Goal: Information Seeking & Learning: Learn about a topic

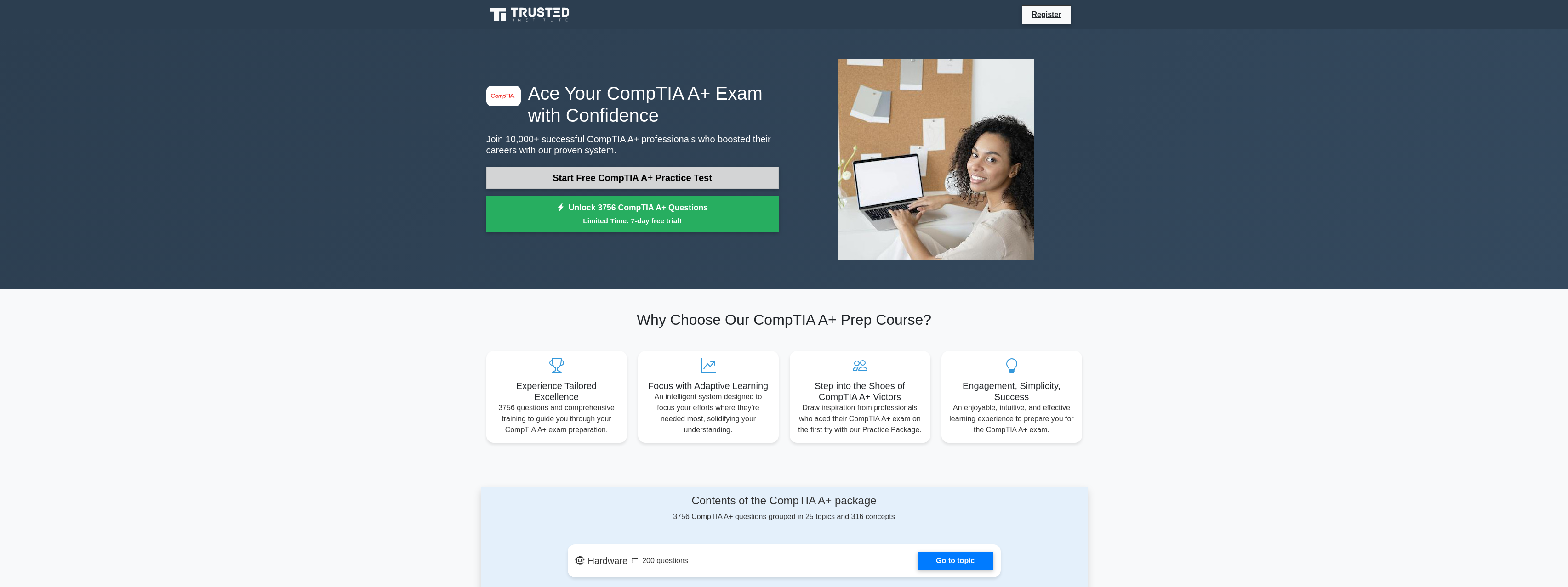
click at [532, 176] on link "Start Free CompTIA A+ Practice Test" at bounding box center [632, 178] width 292 height 22
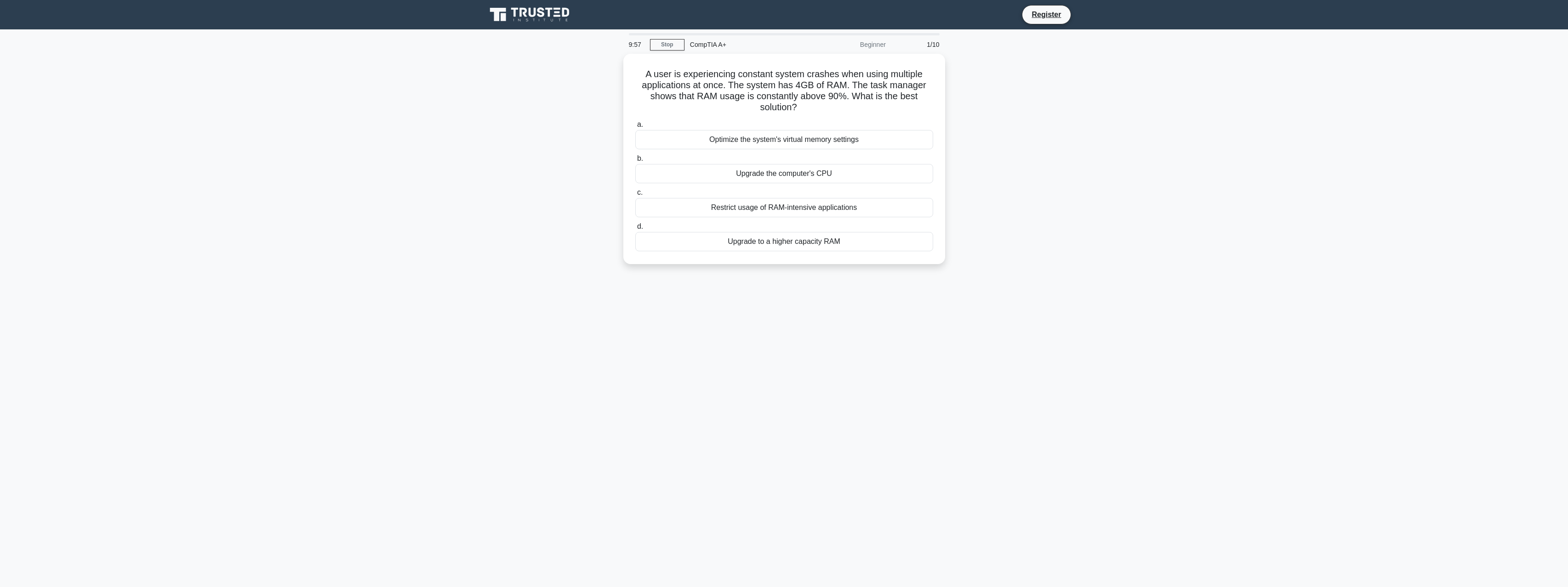
drag, startPoint x: 414, startPoint y: 105, endPoint x: 999, endPoint y: 66, distance: 586.3
drag, startPoint x: 1262, startPoint y: 89, endPoint x: 784, endPoint y: 97, distance: 478.1
drag, startPoint x: 1102, startPoint y: 111, endPoint x: 850, endPoint y: 149, distance: 254.8
drag, startPoint x: 1139, startPoint y: 198, endPoint x: 710, endPoint y: 181, distance: 429.3
click at [289, 147] on main "9:56 Stop CompTIA A+ Beginner 1/10 A user is experiencing constant system crash…" at bounding box center [784, 308] width 1568 height 558
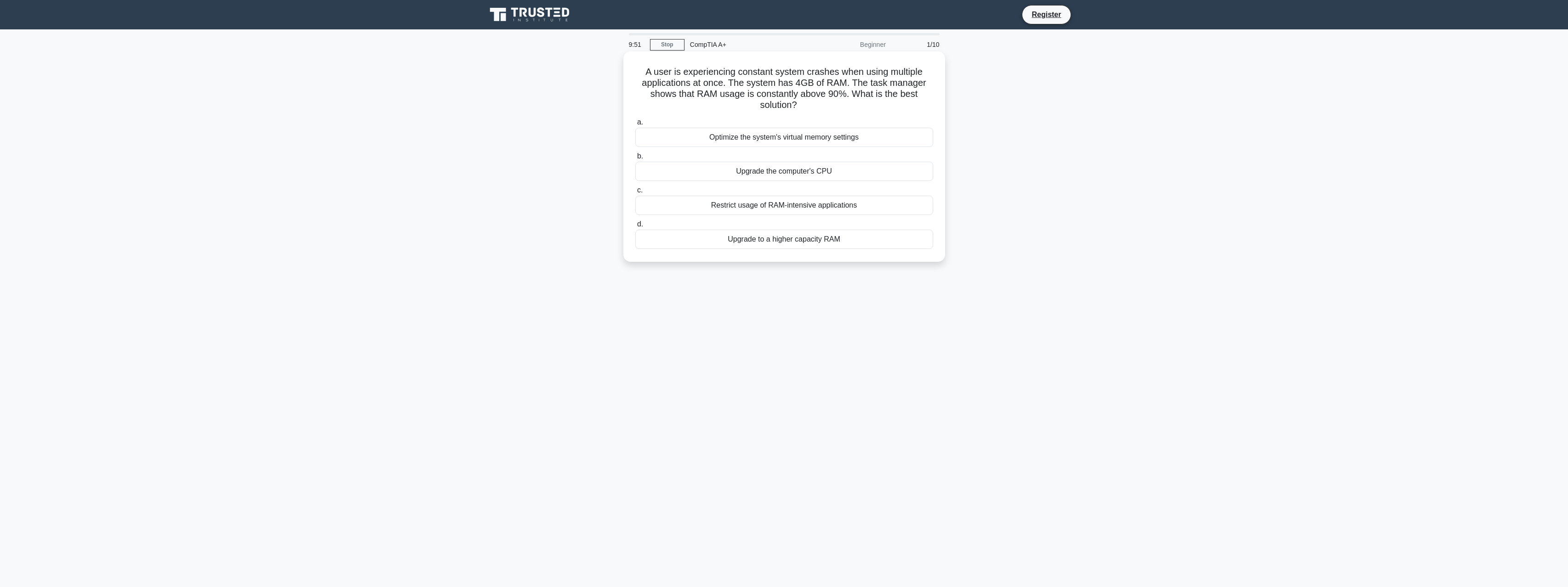
click at [667, 241] on div "Upgrade to a higher capacity RAM" at bounding box center [784, 240] width 298 height 19
click at [635, 228] on input "d. Upgrade to a higher capacity RAM" at bounding box center [635, 224] width 0 height 6
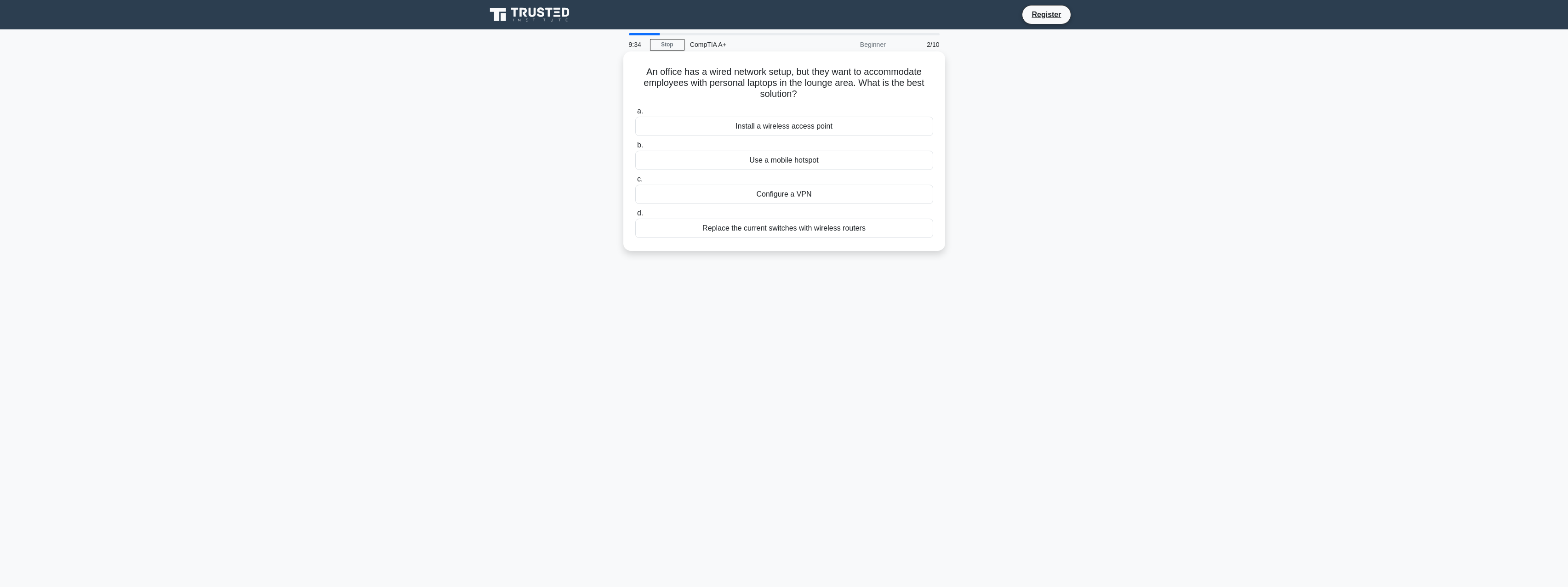
click at [685, 116] on label "a. Install a wireless access point" at bounding box center [784, 121] width 298 height 30
click at [635, 114] on input "a. Install a wireless access point" at bounding box center [635, 111] width 0 height 6
click at [790, 184] on div "PS/2 port" at bounding box center [784, 183] width 298 height 19
click at [635, 172] on input "c. PS/2 port" at bounding box center [635, 168] width 0 height 6
click at [695, 187] on div "Turn off display" at bounding box center [784, 183] width 298 height 19
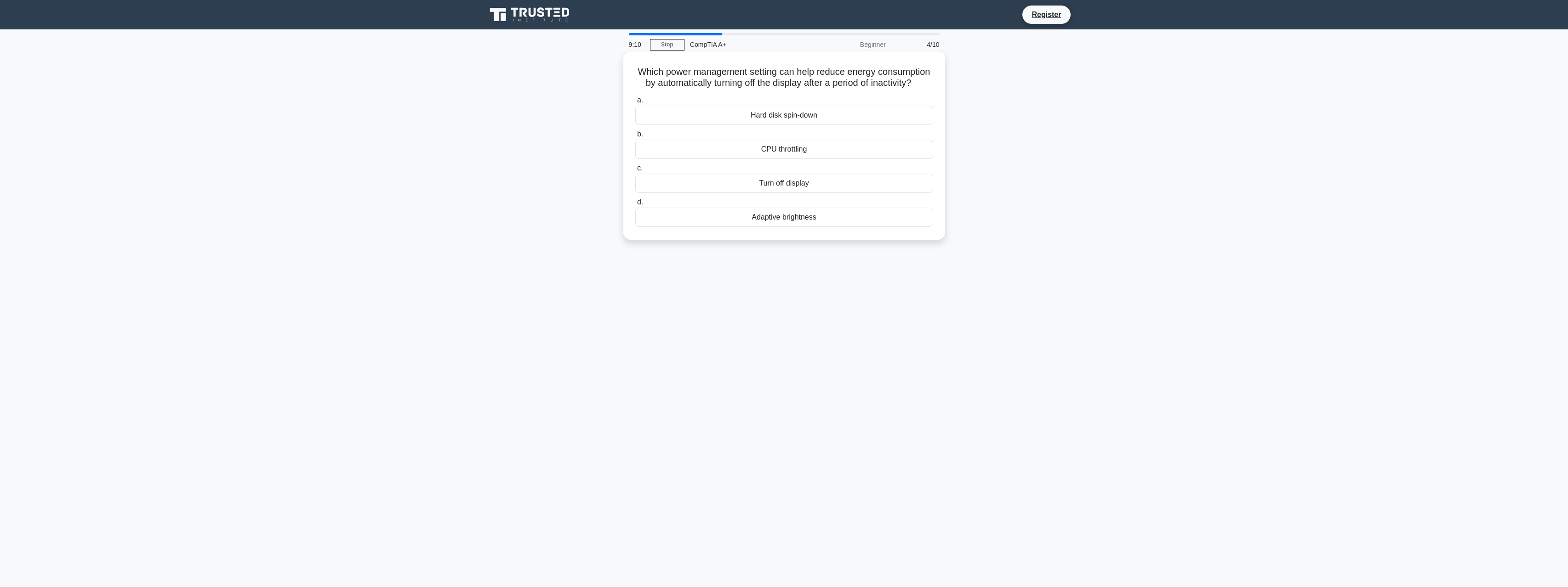
click at [635, 172] on input "c. Turn off display" at bounding box center [635, 168] width 0 height 6
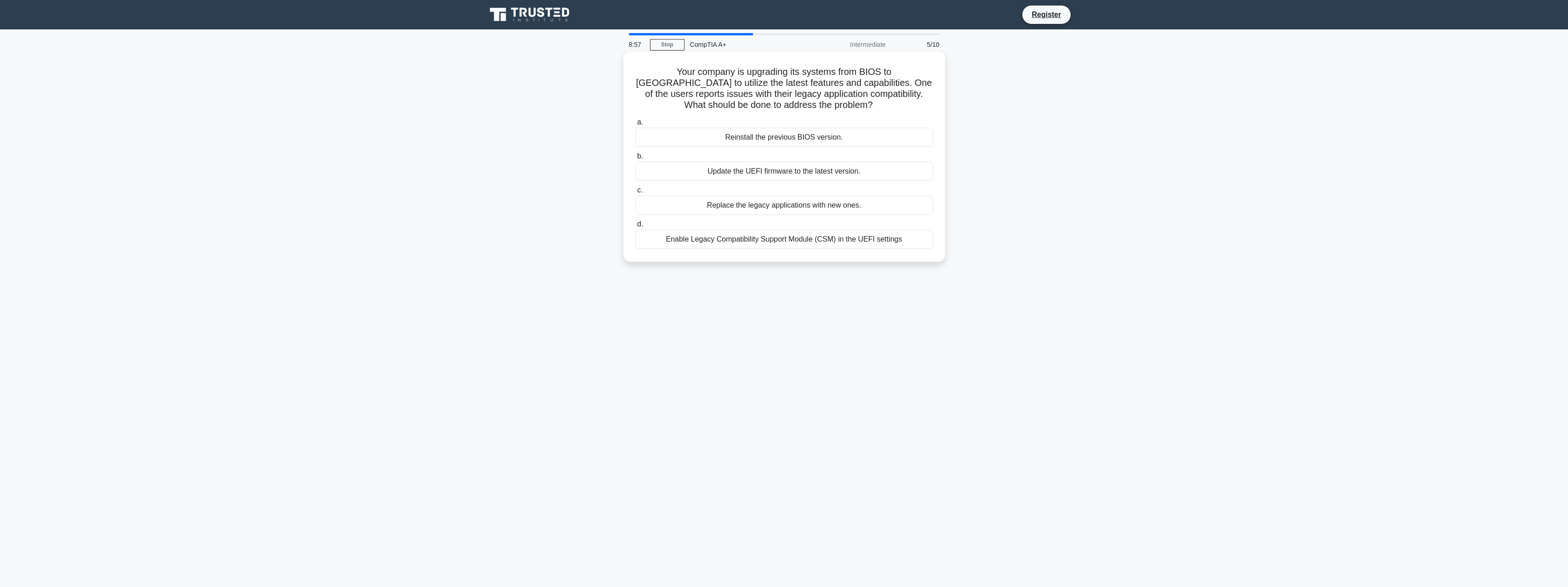
click at [743, 237] on div "Enable Legacy Compatibility Support Module (CSM) in the UEFI settings" at bounding box center [784, 240] width 298 height 19
click at [635, 228] on input "d. Enable Legacy Compatibility Support Module (CSM) in the UEFI settings" at bounding box center [635, 224] width 0 height 6
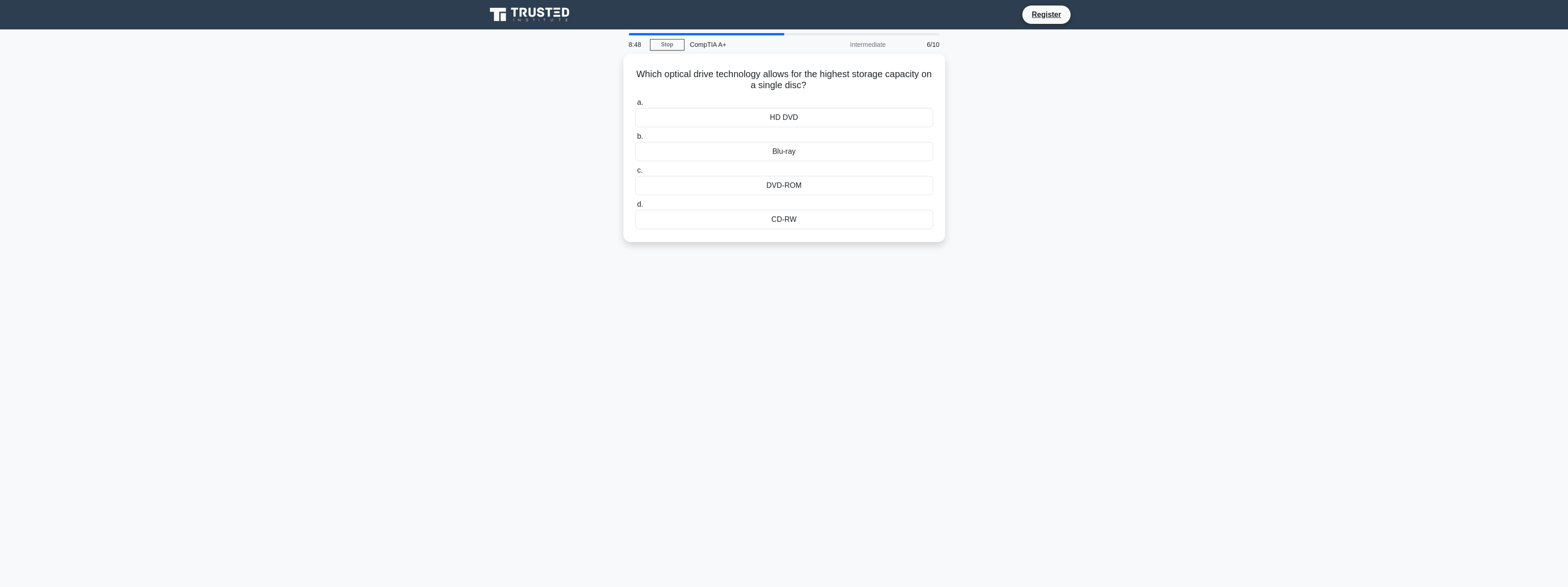
drag, startPoint x: 680, startPoint y: 145, endPoint x: 476, endPoint y: 153, distance: 204.2
click at [476, 153] on main "8:48 Stop CompTIA A+ Intermediate 6/10 Which optical drive technology allows fo…" at bounding box center [784, 308] width 1568 height 558
click at [684, 152] on div "Blu-ray" at bounding box center [784, 150] width 298 height 19
click at [635, 137] on input "b. Blu-ray" at bounding box center [635, 134] width 0 height 6
drag, startPoint x: 1106, startPoint y: 237, endPoint x: 1104, endPoint y: 224, distance: 13.2
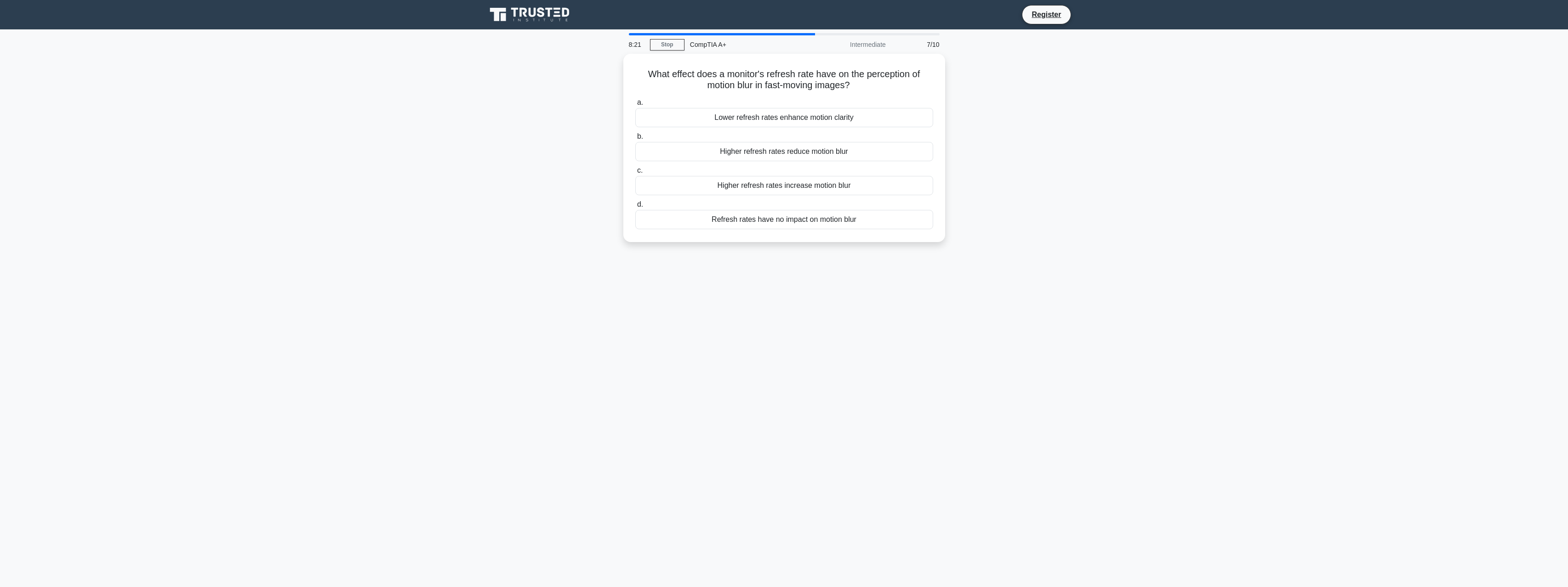
click at [407, 155] on main "8:21 Stop CompTIA A+ Intermediate 7/10 What effect does a monitor's refresh rat…" at bounding box center [784, 308] width 1568 height 558
click at [729, 217] on div "Refresh rates have no impact on motion blur" at bounding box center [784, 217] width 298 height 19
click at [635, 206] on input "d. Refresh rates have no impact on motion blur" at bounding box center [635, 203] width 0 height 6
click at [688, 223] on div "Use zip ties or Velcro straps" at bounding box center [784, 217] width 298 height 19
click at [635, 206] on input "d. Use zip ties or Velcro straps" at bounding box center [635, 203] width 0 height 6
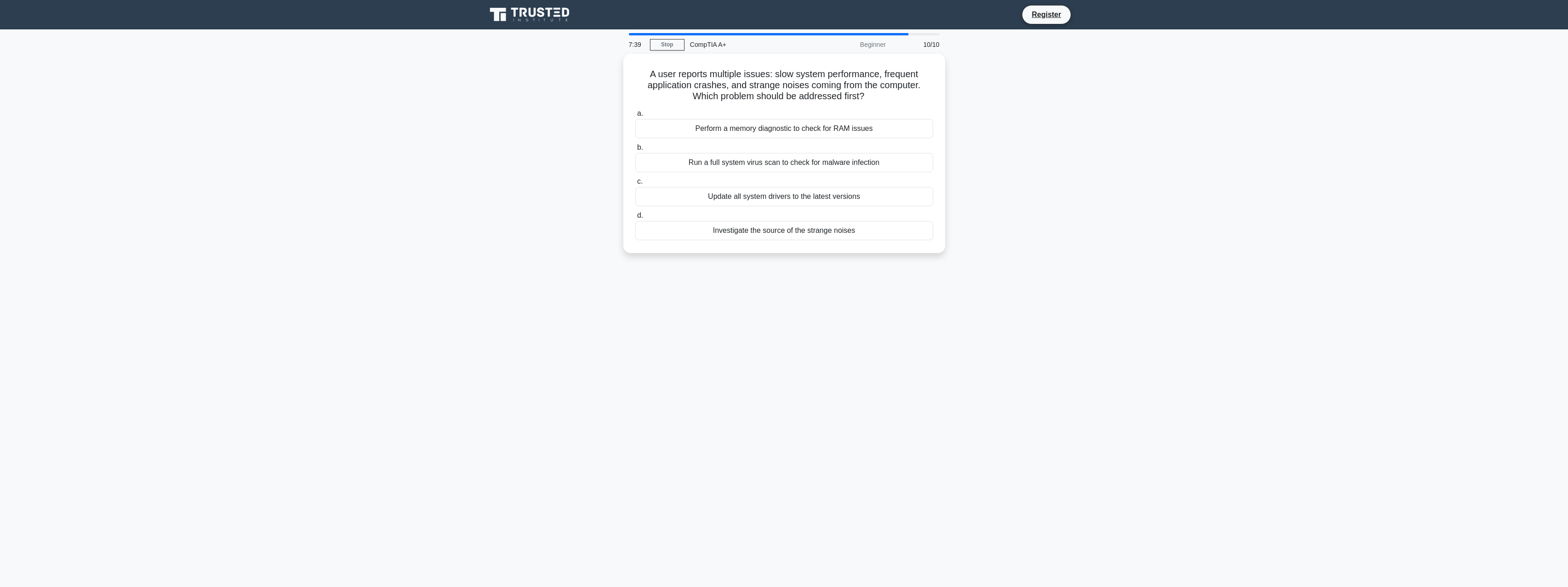
drag, startPoint x: 367, startPoint y: 121, endPoint x: 383, endPoint y: 122, distance: 16.0
drag, startPoint x: 495, startPoint y: 127, endPoint x: 486, endPoint y: 127, distance: 9.0
drag, startPoint x: 1246, startPoint y: 123, endPoint x: 1184, endPoint y: 125, distance: 62.0
drag, startPoint x: 499, startPoint y: 132, endPoint x: 640, endPoint y: 119, distance: 141.6
drag, startPoint x: 1196, startPoint y: 100, endPoint x: 791, endPoint y: 87, distance: 405.2
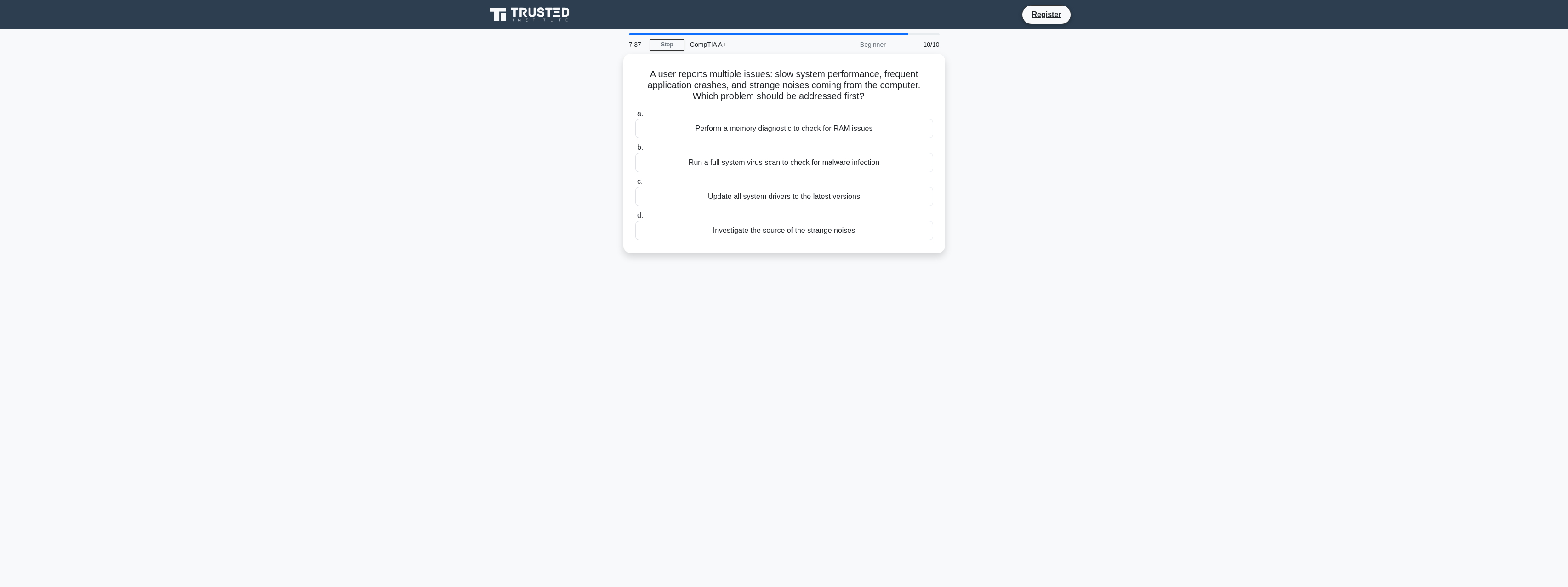
drag, startPoint x: 499, startPoint y: 85, endPoint x: 505, endPoint y: 85, distance: 6.0
click at [503, 85] on div "A user reports multiple issues: slow system performance, frequent application c…" at bounding box center [784, 159] width 607 height 210
click at [658, 121] on div "Perform a memory diagnostic to check for RAM issues" at bounding box center [784, 127] width 298 height 19
click at [635, 114] on input "a. Perform a memory diagnostic to check for RAM issues" at bounding box center [635, 111] width 0 height 6
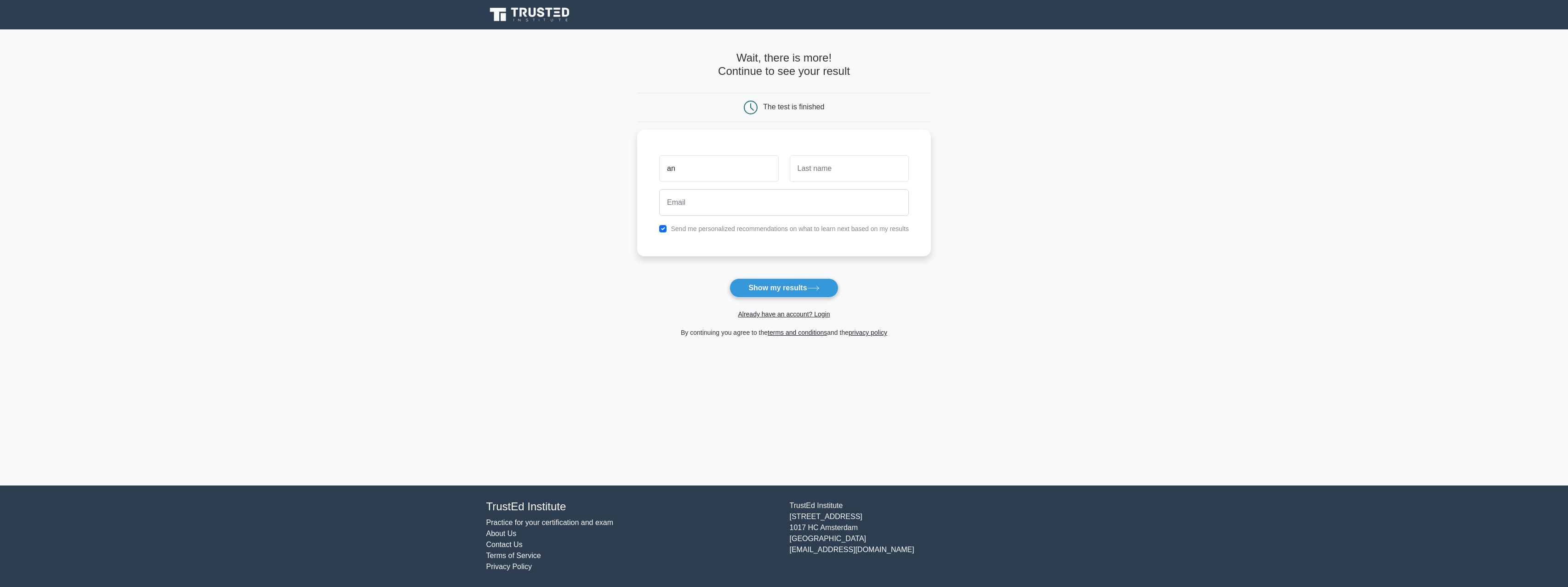
type input "a"
type input "[PERSON_NAME]"
type input "D"
type input "[EMAIL_ADDRESS][DOMAIN_NAME]"
click at [730, 279] on button "Show my results" at bounding box center [784, 288] width 108 height 19
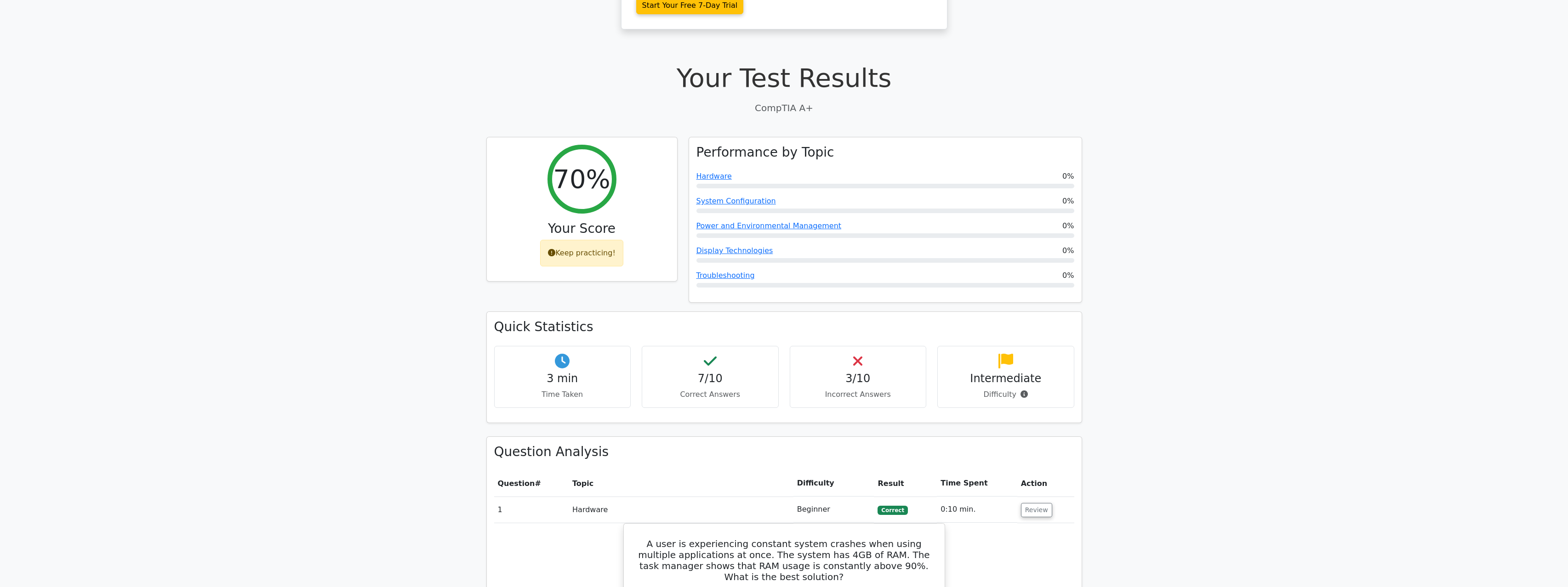
scroll to position [234, 0]
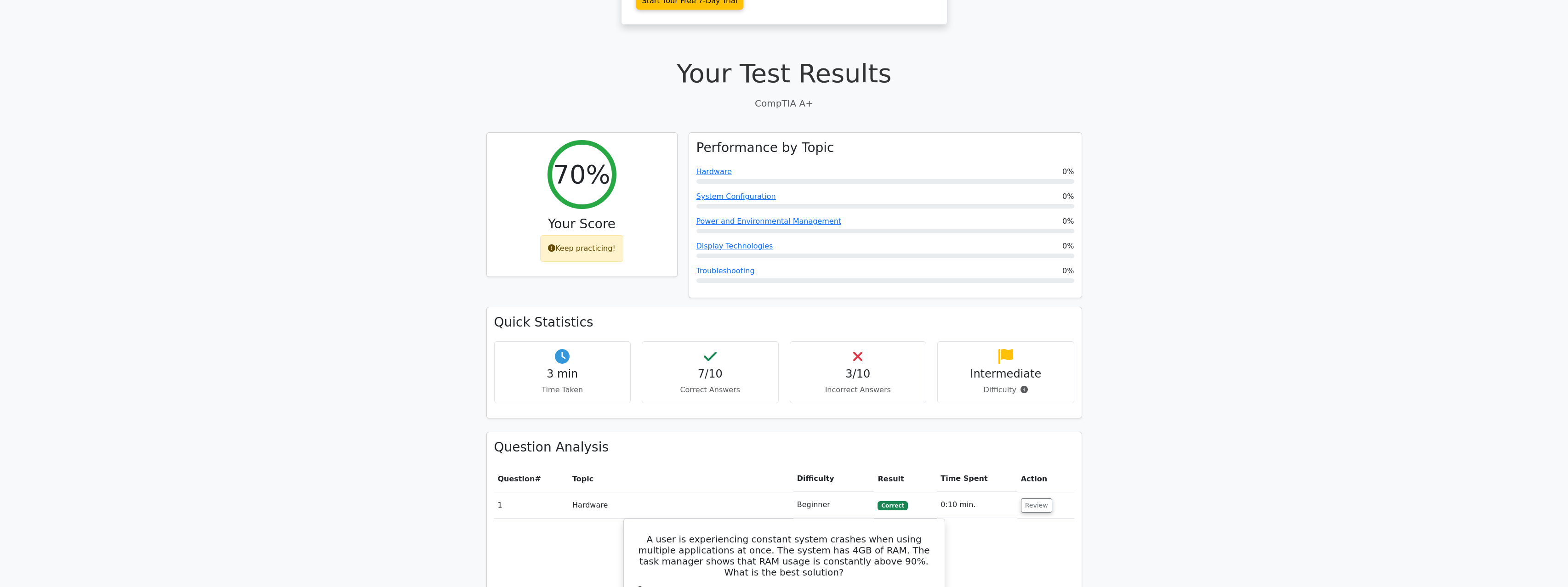
drag, startPoint x: 606, startPoint y: 263, endPoint x: 938, endPoint y: 290, distance: 333.1
drag, startPoint x: 1120, startPoint y: 307, endPoint x: 1088, endPoint y: 308, distance: 32.0
drag, startPoint x: 780, startPoint y: 290, endPoint x: 793, endPoint y: 290, distance: 13.0
drag, startPoint x: 913, startPoint y: 270, endPoint x: 908, endPoint y: 274, distance: 6.4
click at [910, 273] on div "Performance by Topic Hardware 0% System Configuration 0% Power and Environmenta…" at bounding box center [885, 221] width 405 height 178
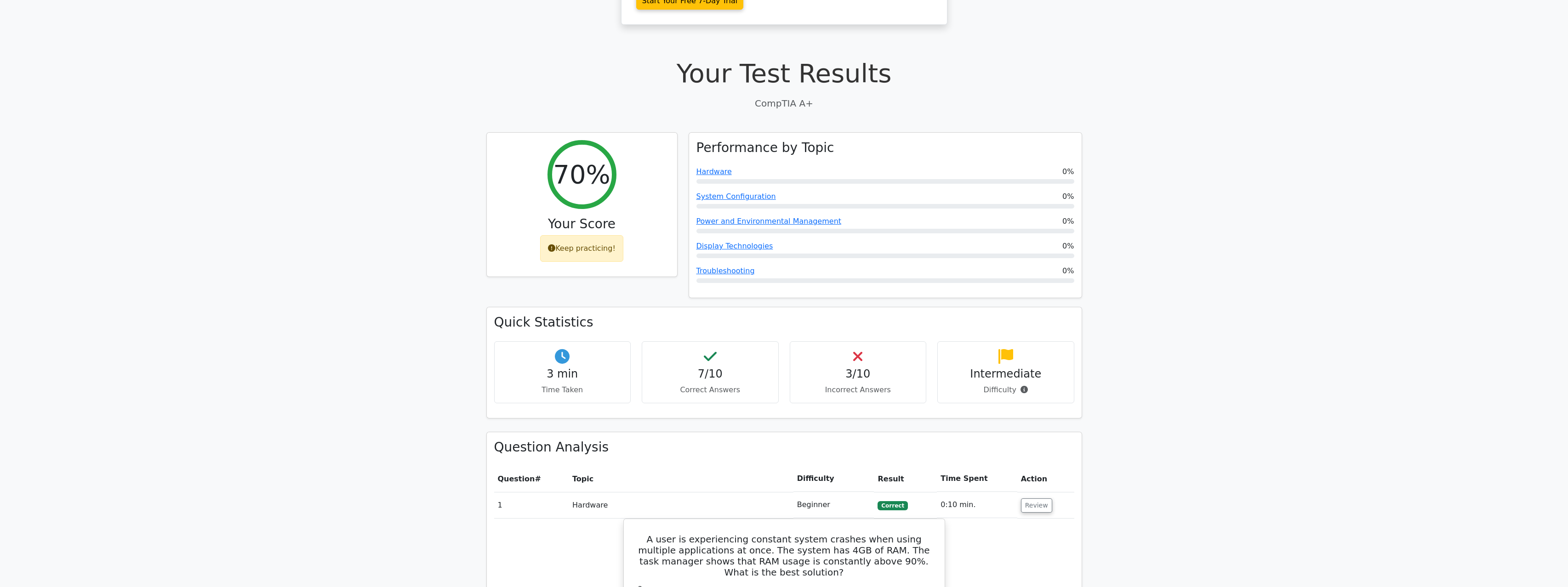
click at [845, 341] on div "3/10 Incorrect Answers" at bounding box center [858, 372] width 137 height 62
click at [851, 341] on div "3/10 Incorrect Answers" at bounding box center [858, 372] width 137 height 62
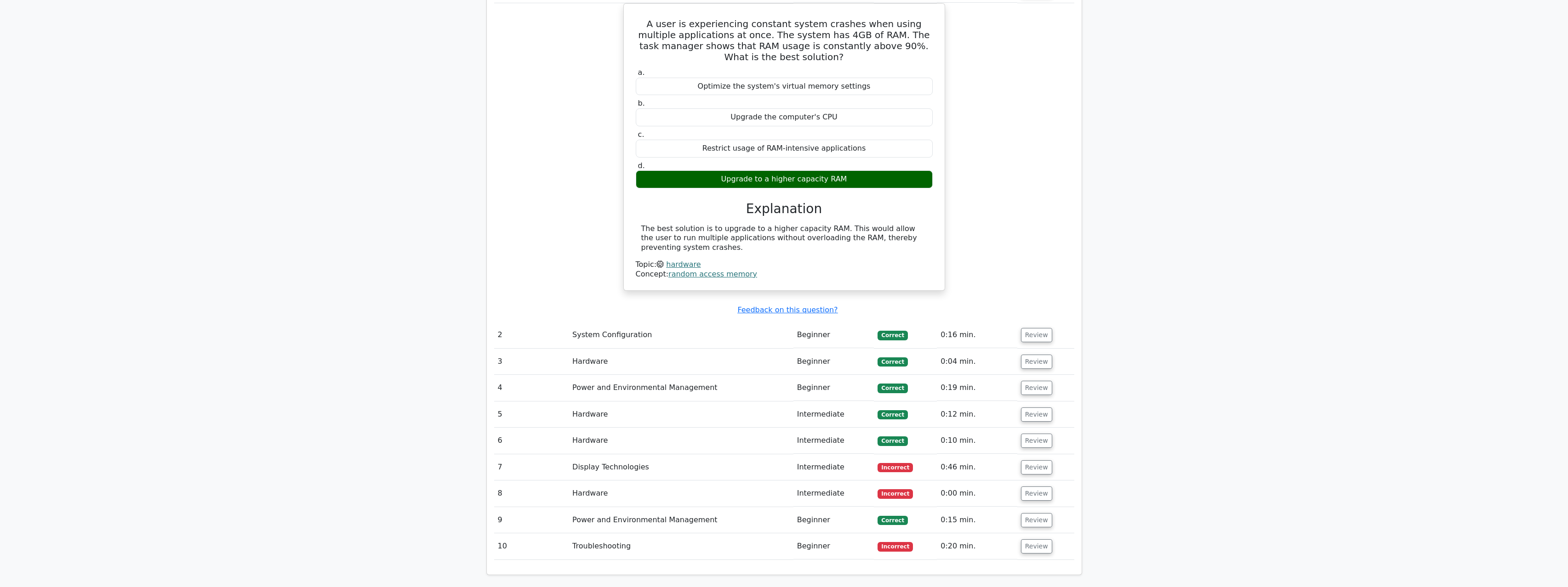
scroll to position [844, 0]
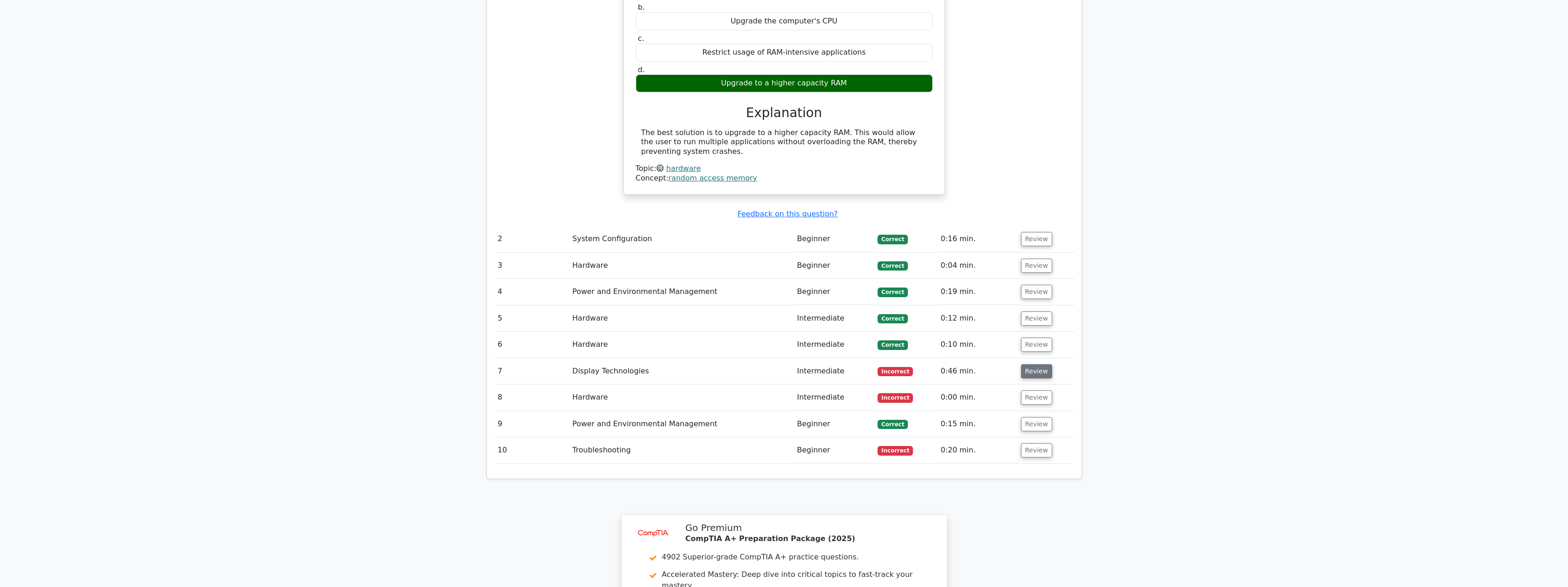
click at [1036, 364] on button "Review" at bounding box center [1036, 371] width 31 height 14
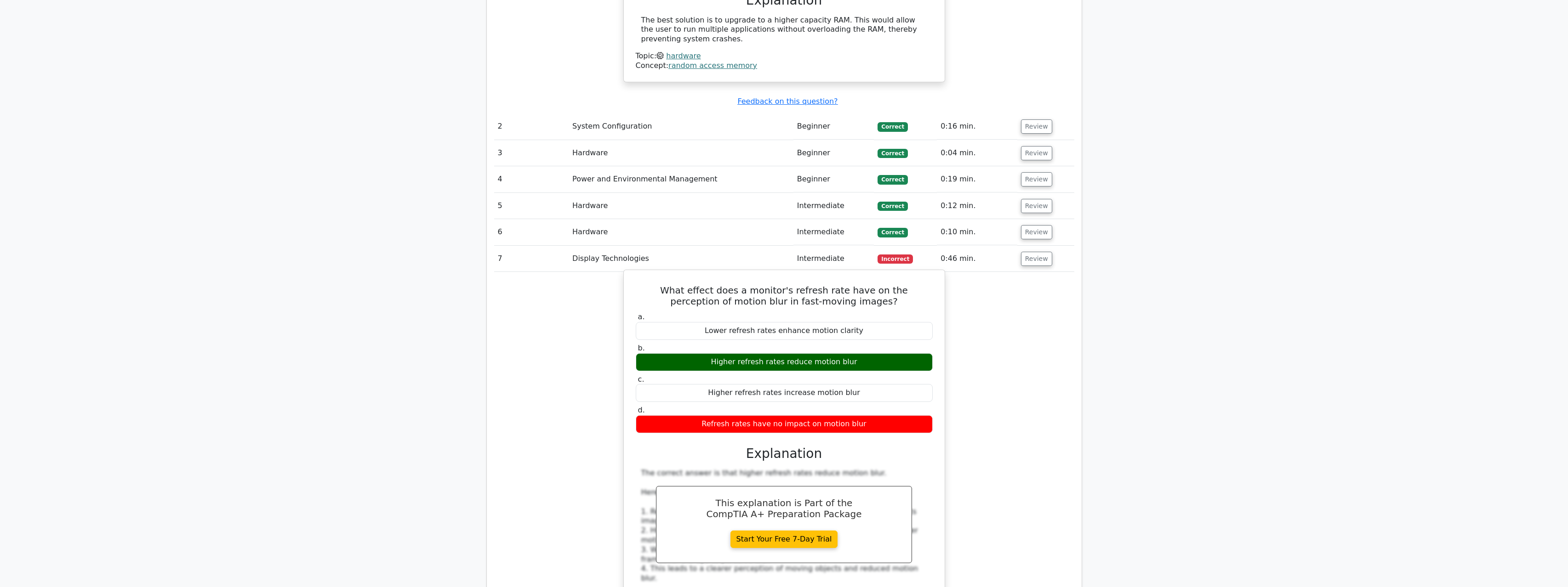
scroll to position [1031, 0]
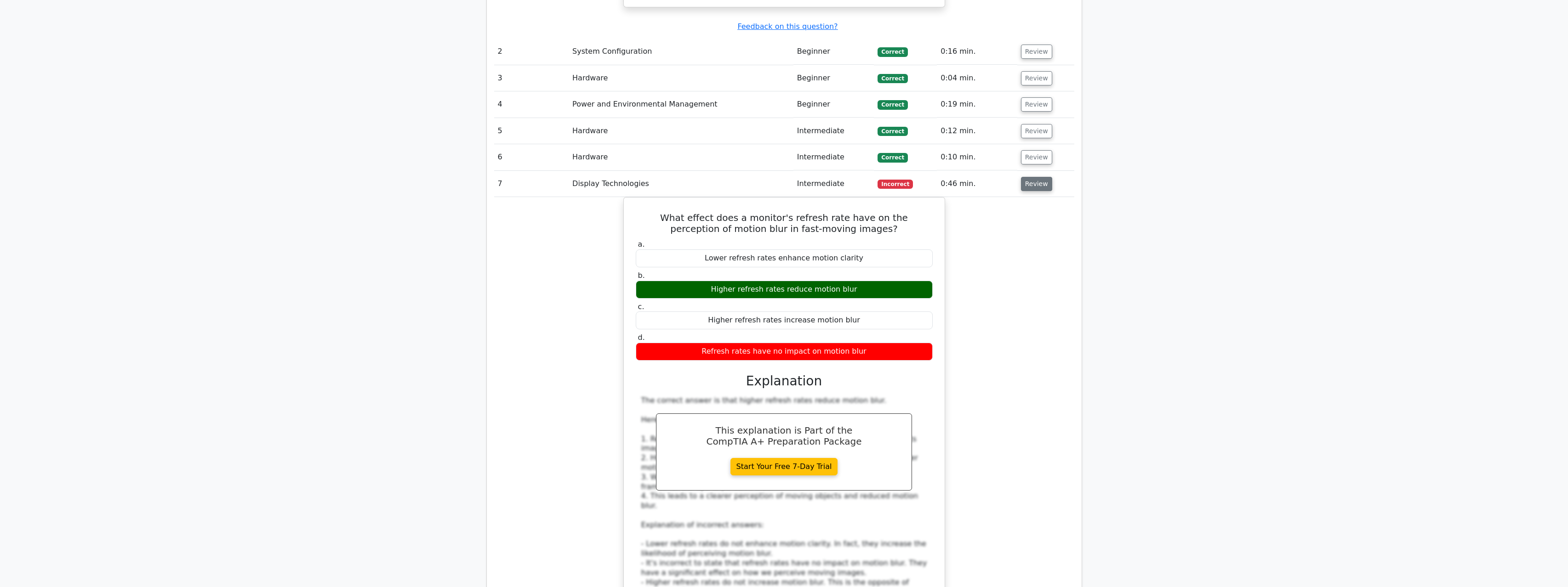
click at [1043, 177] on button "Review" at bounding box center [1036, 184] width 31 height 14
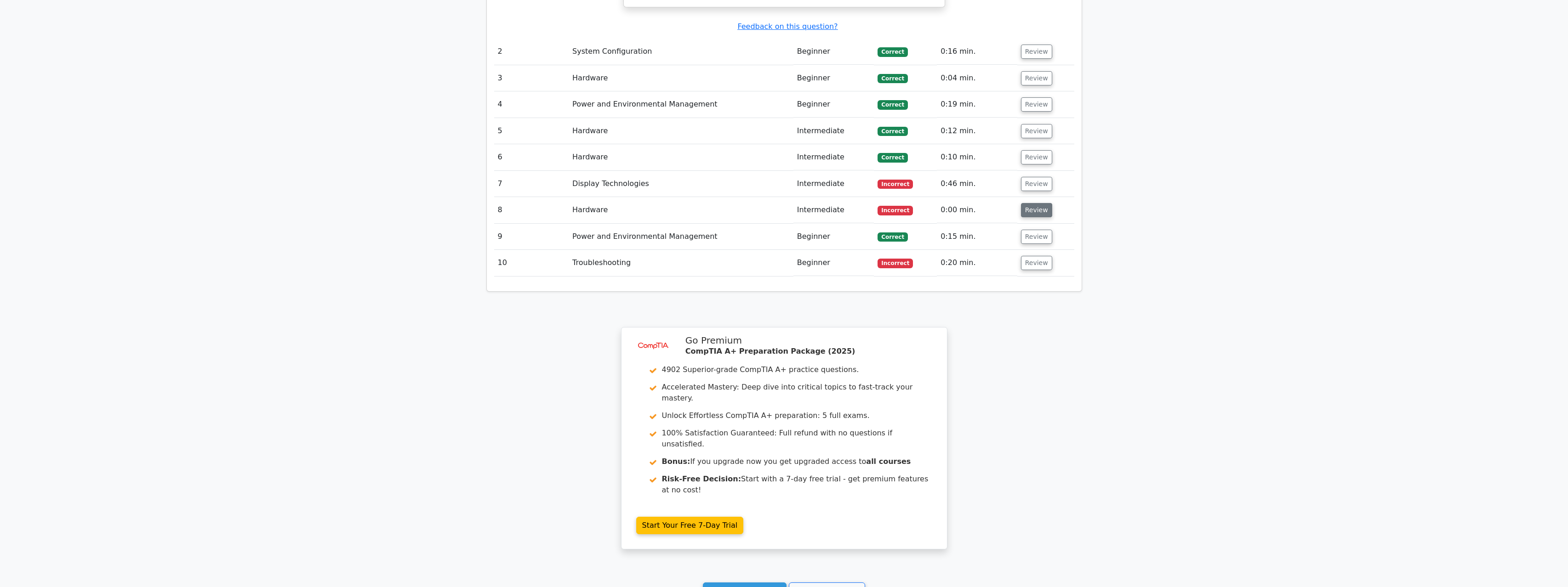
click at [1035, 203] on button "Review" at bounding box center [1036, 210] width 31 height 14
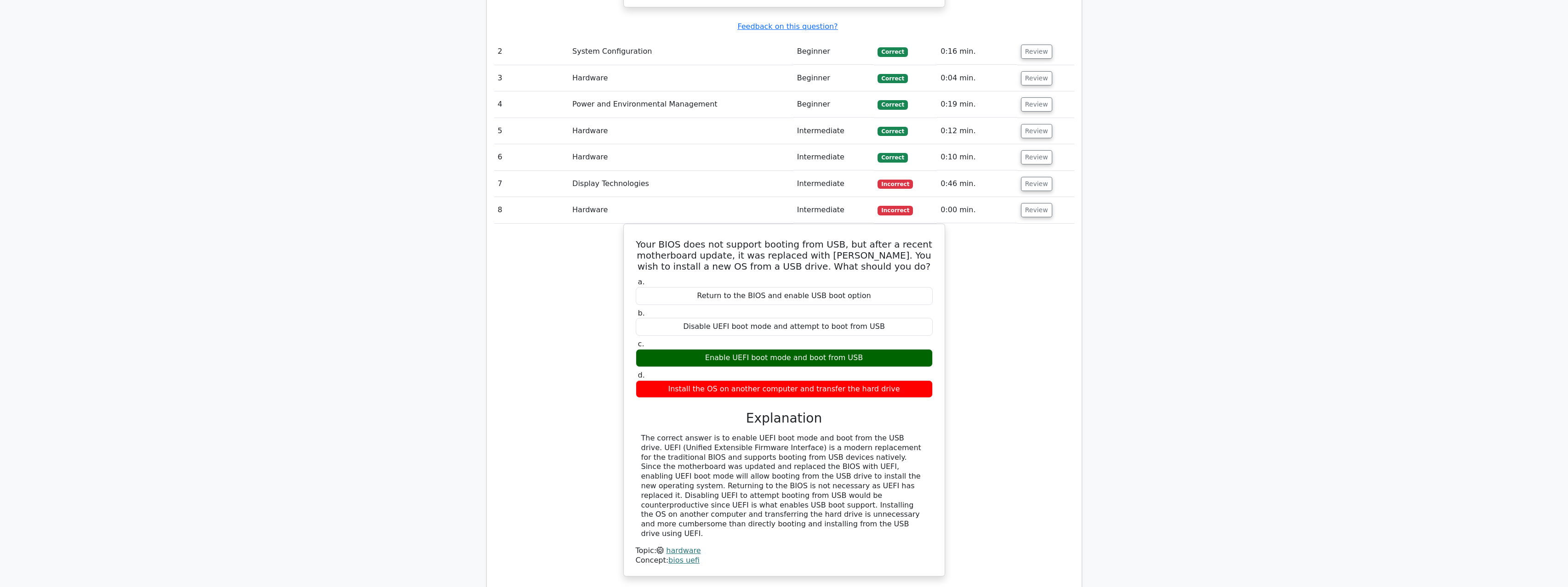
drag, startPoint x: 502, startPoint y: 254, endPoint x: 617, endPoint y: 259, distance: 115.1
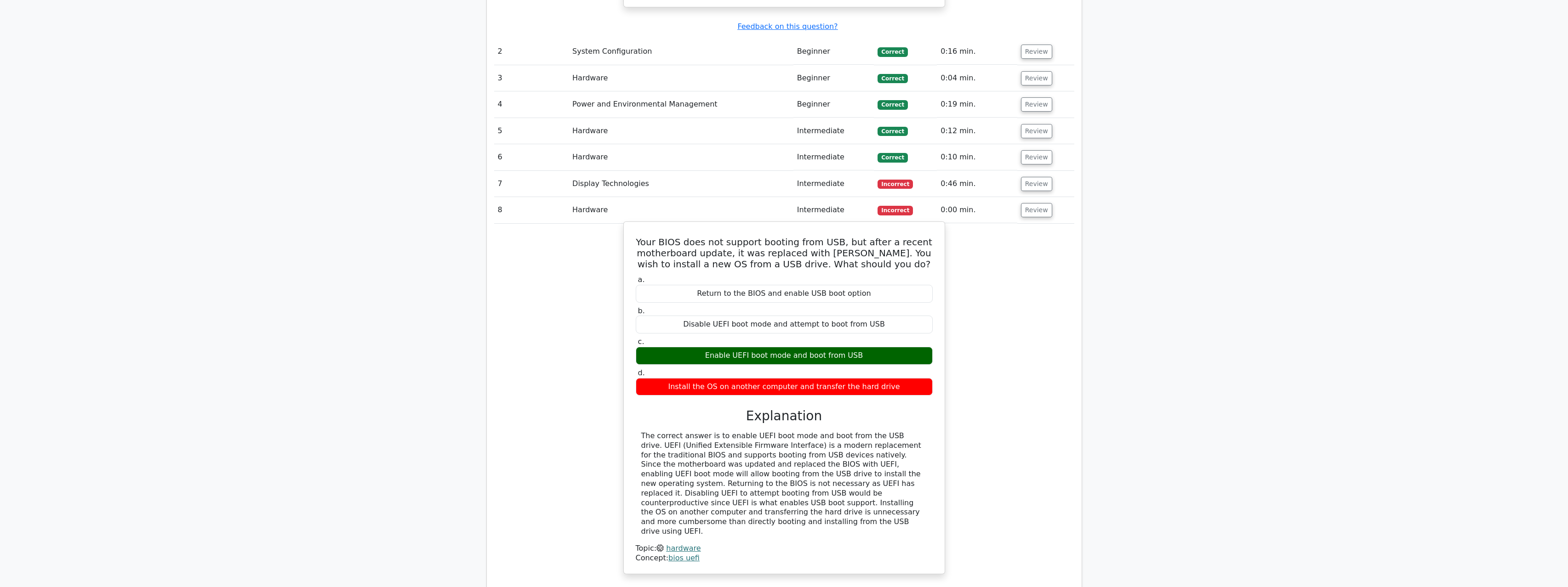
drag, startPoint x: 630, startPoint y: 274, endPoint x: 750, endPoint y: 272, distance: 120.0
drag, startPoint x: 957, startPoint y: 249, endPoint x: 894, endPoint y: 245, distance: 63.1
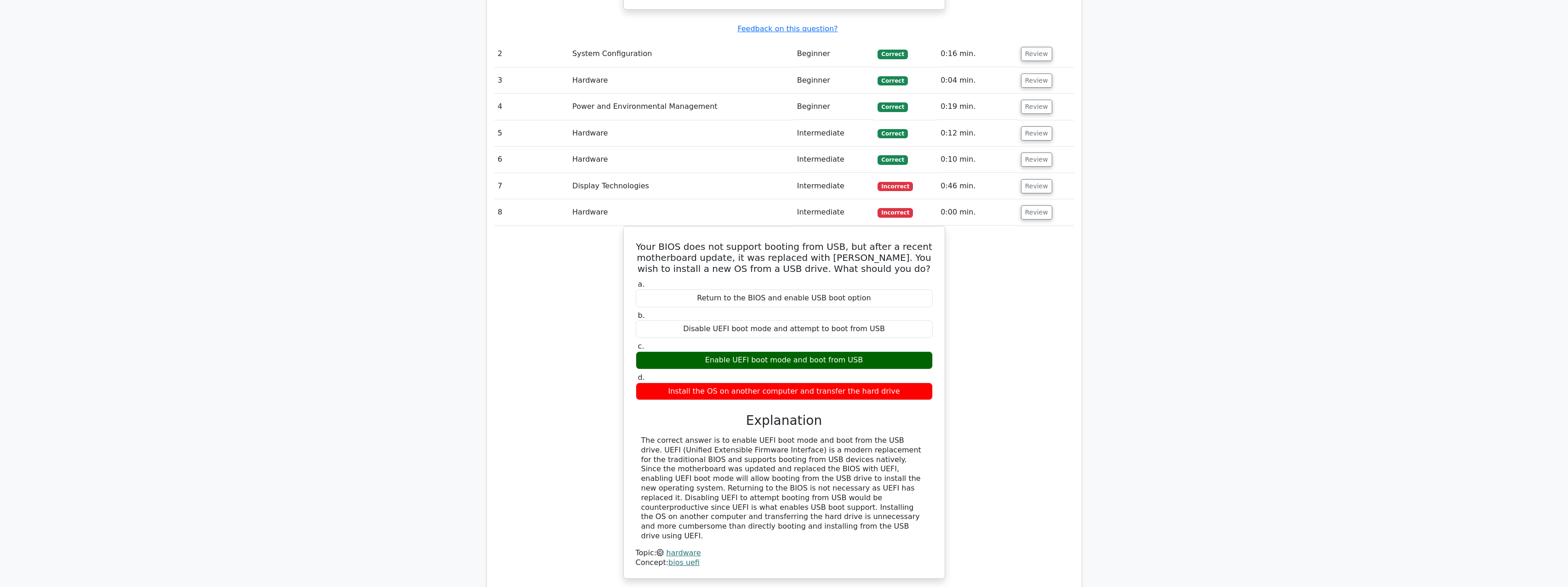
click at [452, 256] on main "image/svg+xml Go Premium CompTIA A+ Preparation Package (2025) 4902 Superior-gr…" at bounding box center [784, 2] width 1568 height 2008
click at [422, 224] on main "image/svg+xml Go Premium CompTIA A+ Preparation Package (2025) 4902 Superior-gr…" at bounding box center [784, 2] width 1568 height 2008
drag, startPoint x: 352, startPoint y: 245, endPoint x: 436, endPoint y: 240, distance: 84.1
drag, startPoint x: 481, startPoint y: 237, endPoint x: 441, endPoint y: 237, distance: 40.0
click at [318, 230] on main "image/svg+xml Go Premium CompTIA A+ Preparation Package (2025) 4902 Superior-gr…" at bounding box center [784, 2] width 1568 height 2008
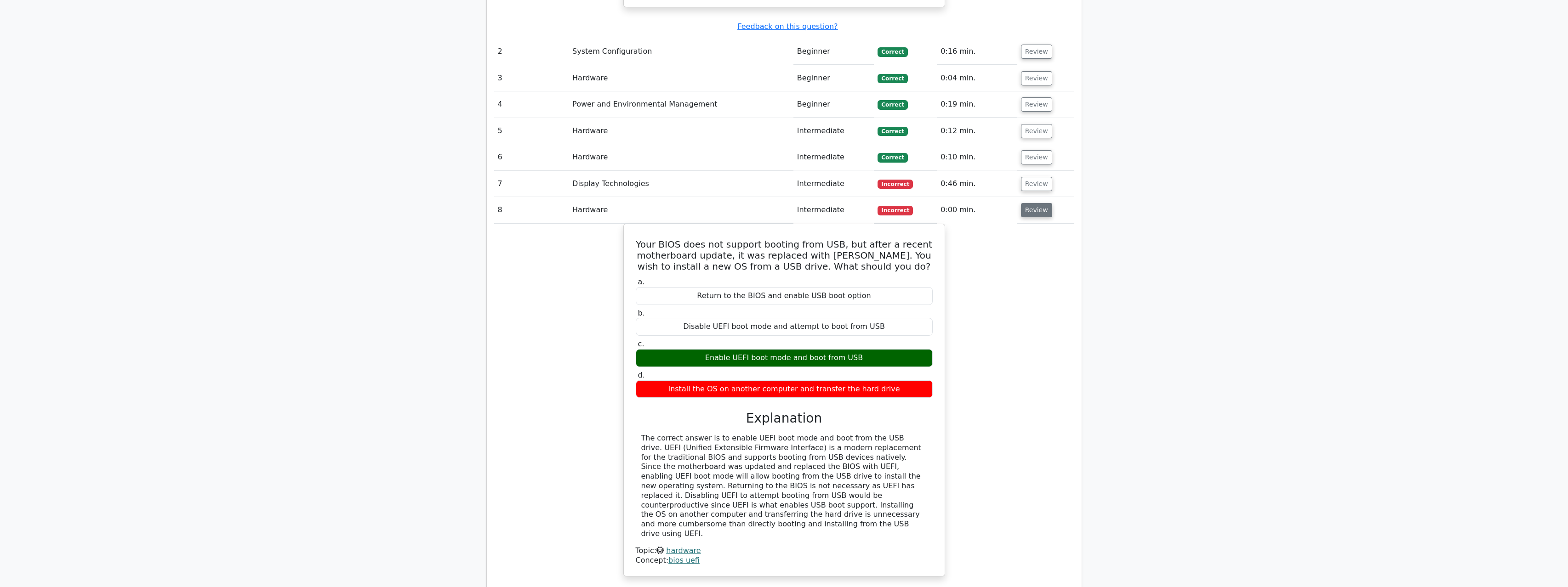
click at [1041, 203] on button "Review" at bounding box center [1036, 210] width 31 height 14
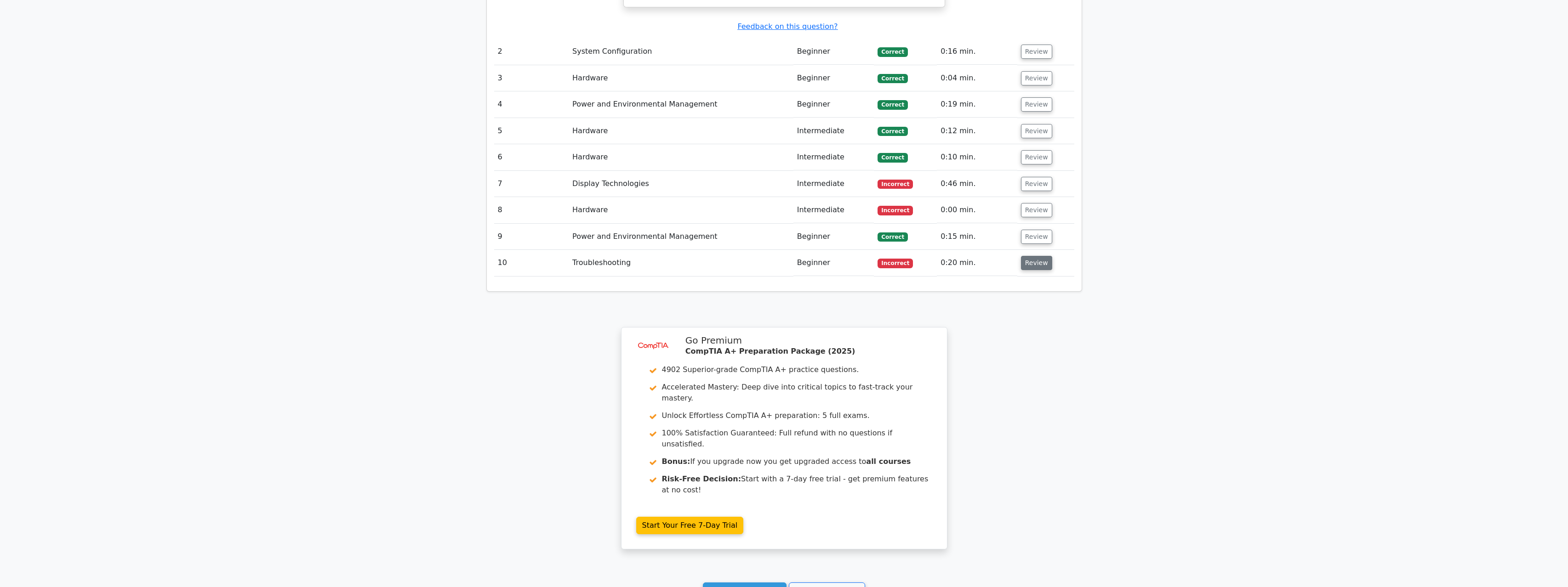
click at [1028, 256] on button "Review" at bounding box center [1036, 263] width 31 height 14
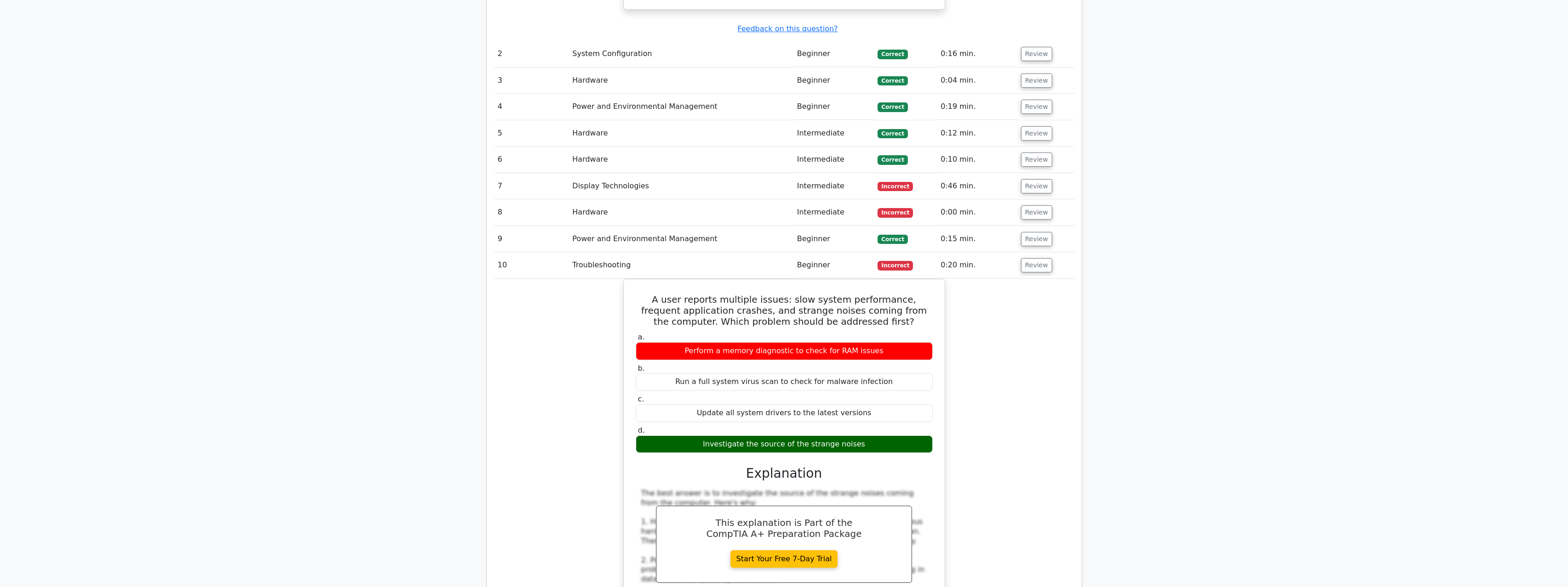
drag, startPoint x: 320, startPoint y: 316, endPoint x: 461, endPoint y: 316, distance: 141.0
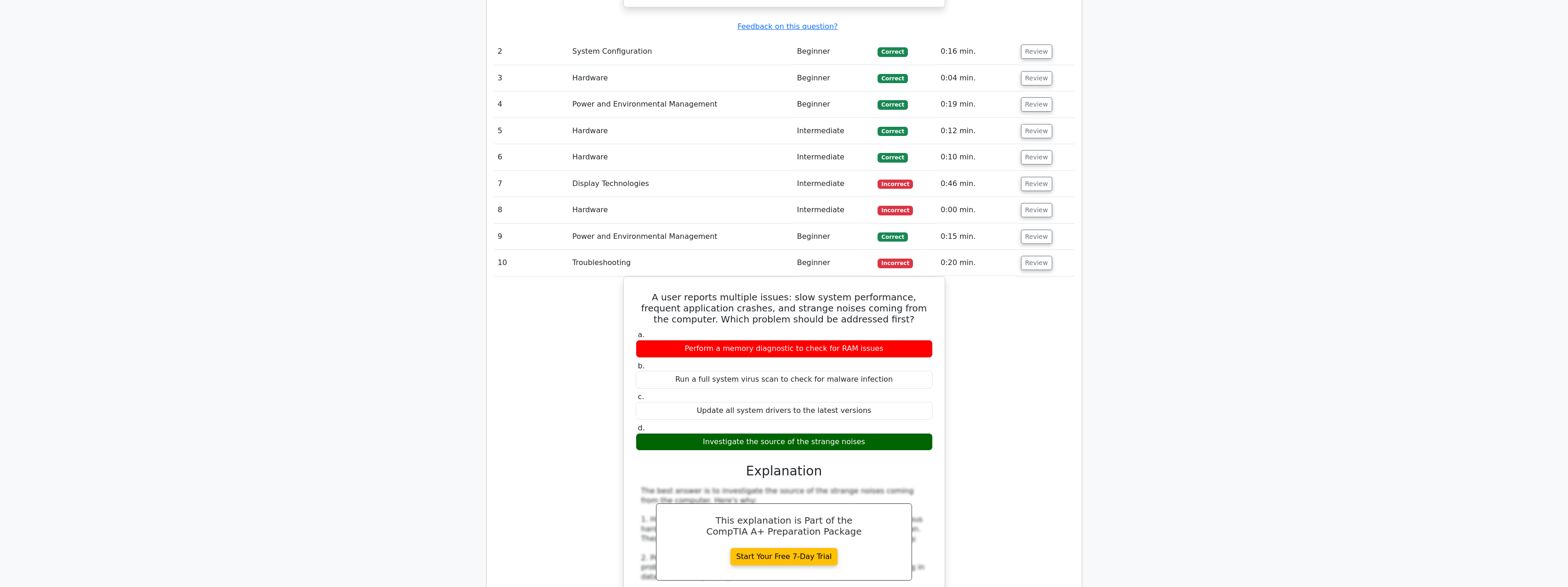
drag, startPoint x: 988, startPoint y: 357, endPoint x: 826, endPoint y: 338, distance: 163.1
drag, startPoint x: 557, startPoint y: 332, endPoint x: 534, endPoint y: 329, distance: 23.2
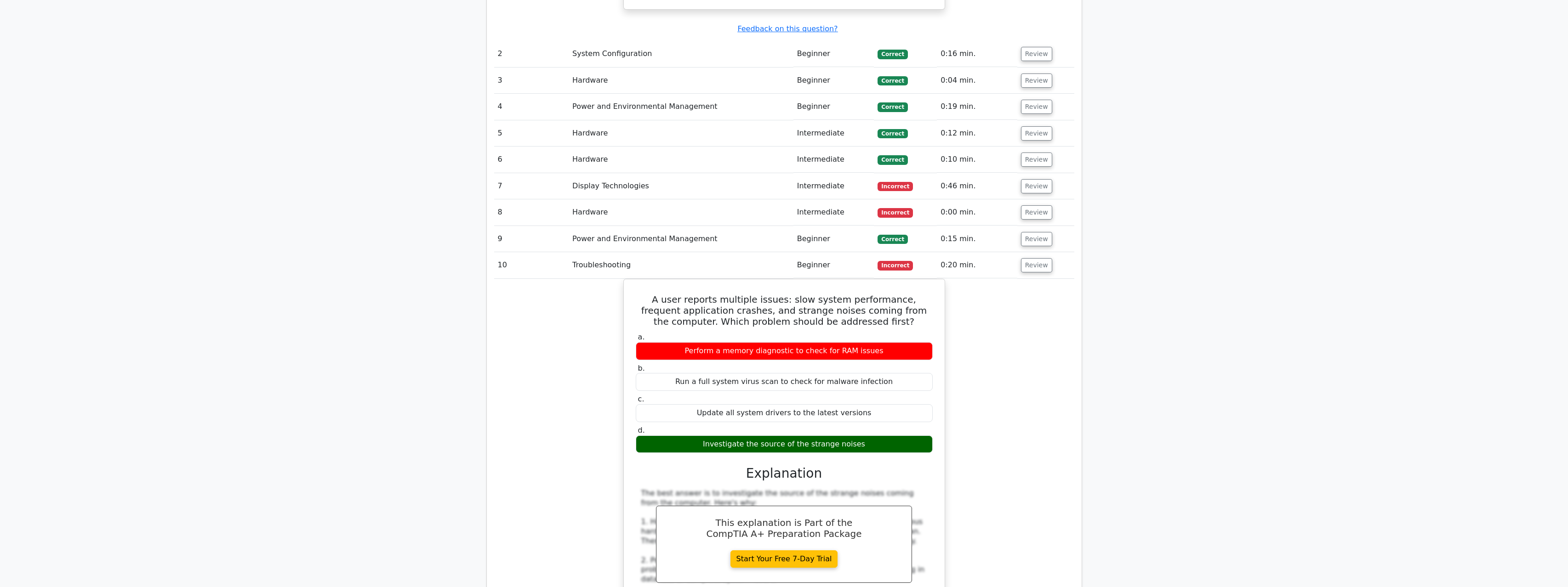
drag, startPoint x: 393, startPoint y: 313, endPoint x: 410, endPoint y: 313, distance: 17.0
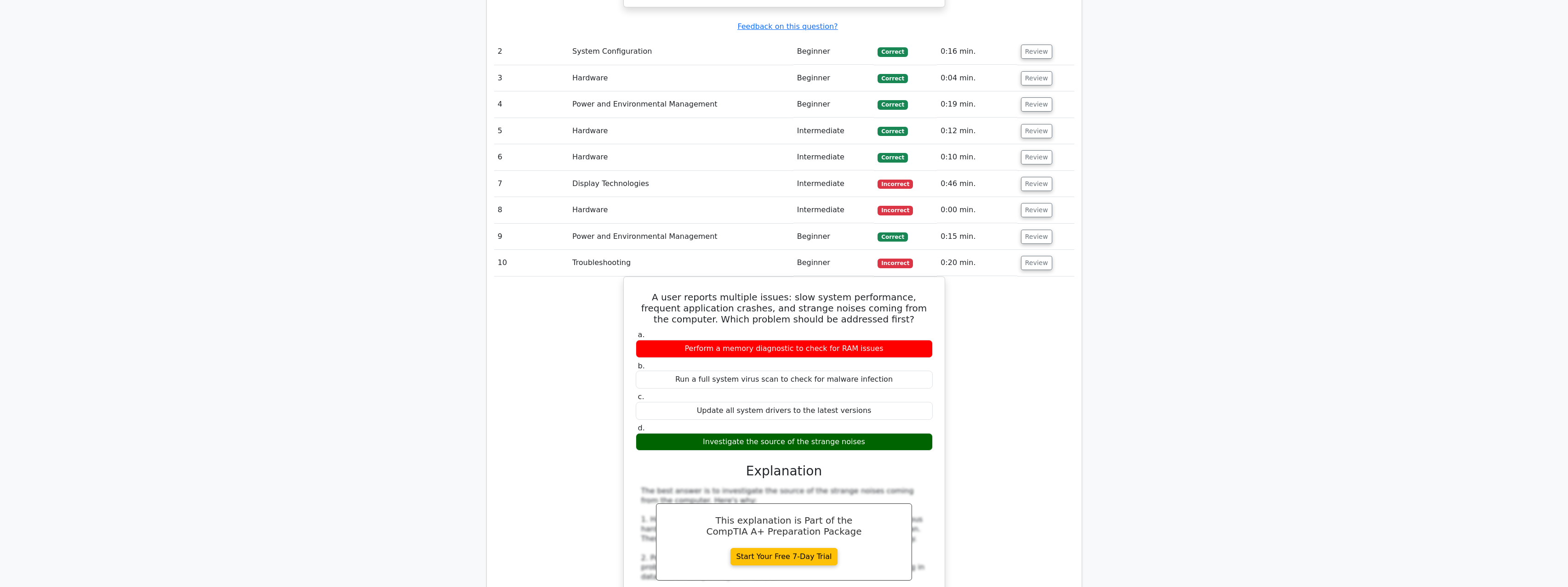
drag, startPoint x: 1055, startPoint y: 339, endPoint x: 1081, endPoint y: 339, distance: 26.0
click at [1019, 319] on div "A user reports multiple issues: slow system performance, frequent application c…" at bounding box center [784, 559] width 580 height 564
click at [1040, 256] on button "Review" at bounding box center [1036, 263] width 31 height 14
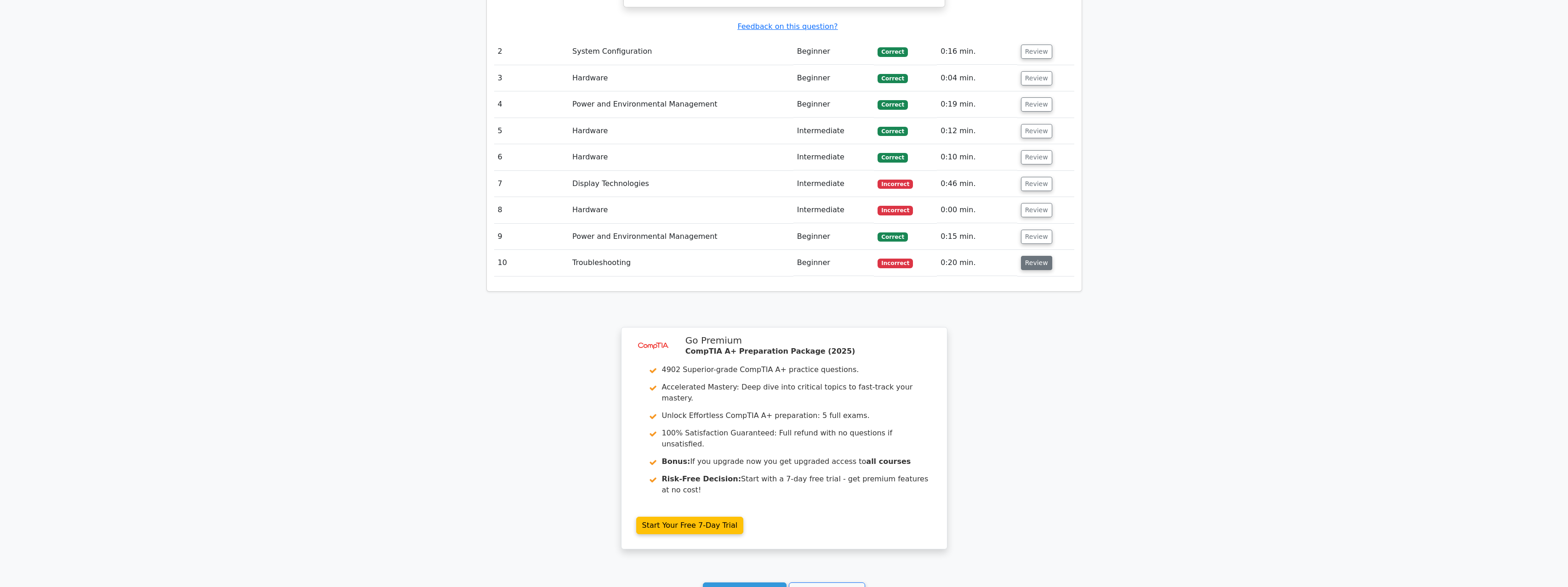
click at [1038, 256] on button "Review" at bounding box center [1036, 263] width 31 height 14
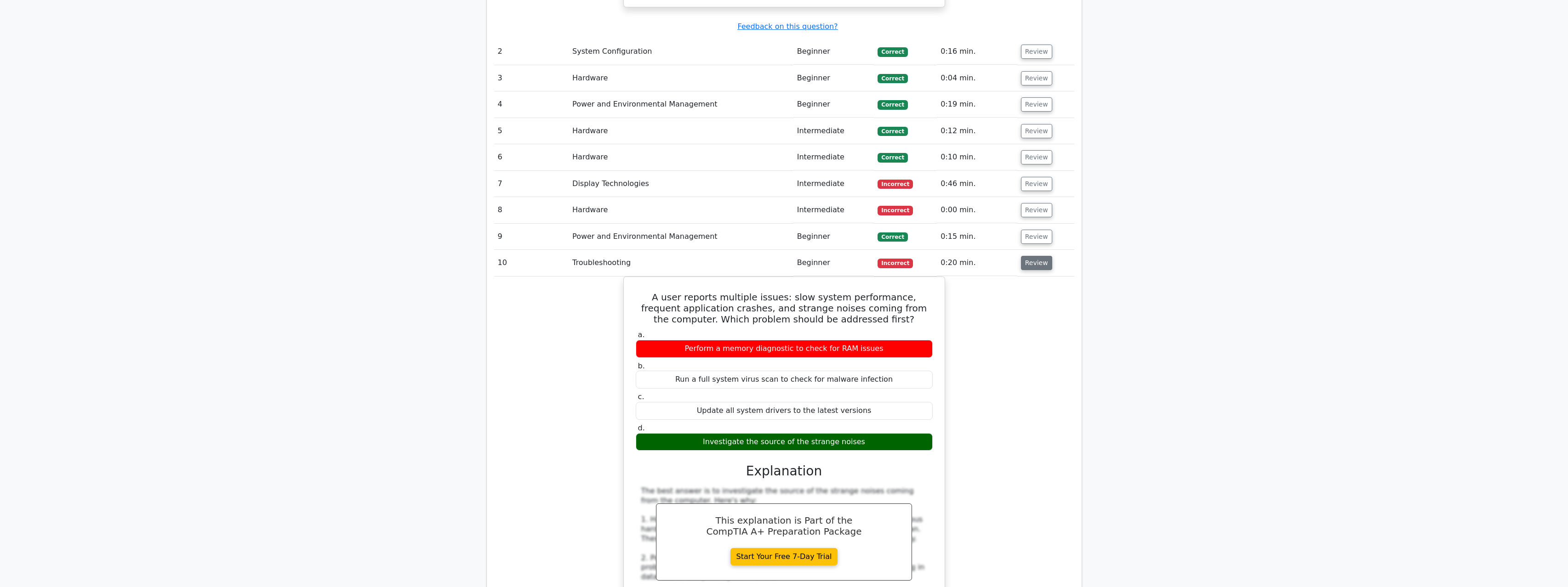
click at [1038, 256] on button "Review" at bounding box center [1036, 263] width 31 height 14
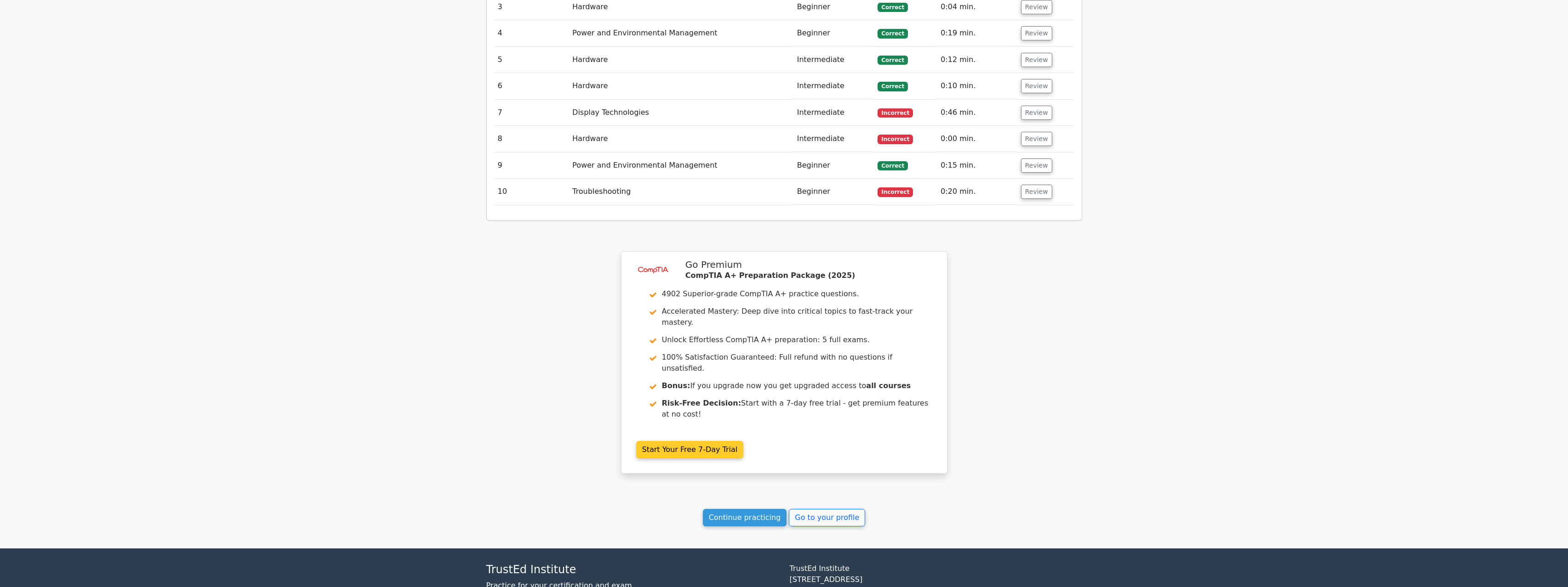
scroll to position [1106, 0]
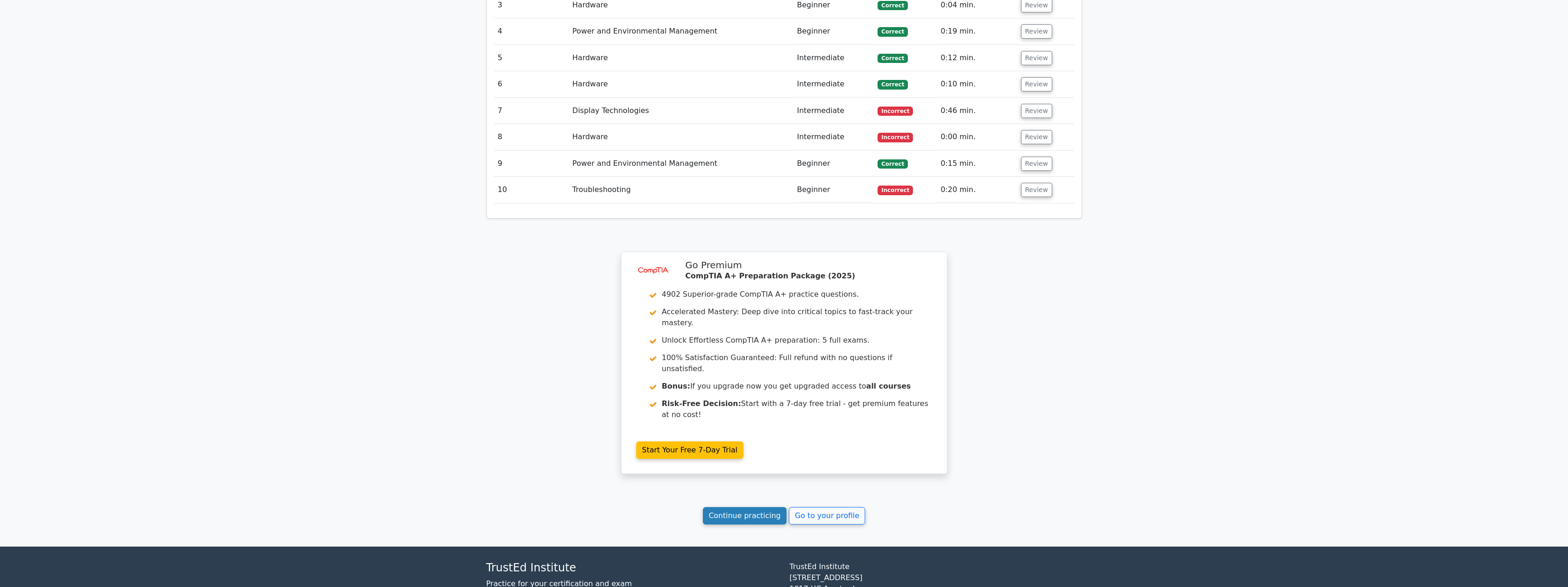
click at [776, 507] on link "Continue practicing" at bounding box center [745, 516] width 84 height 18
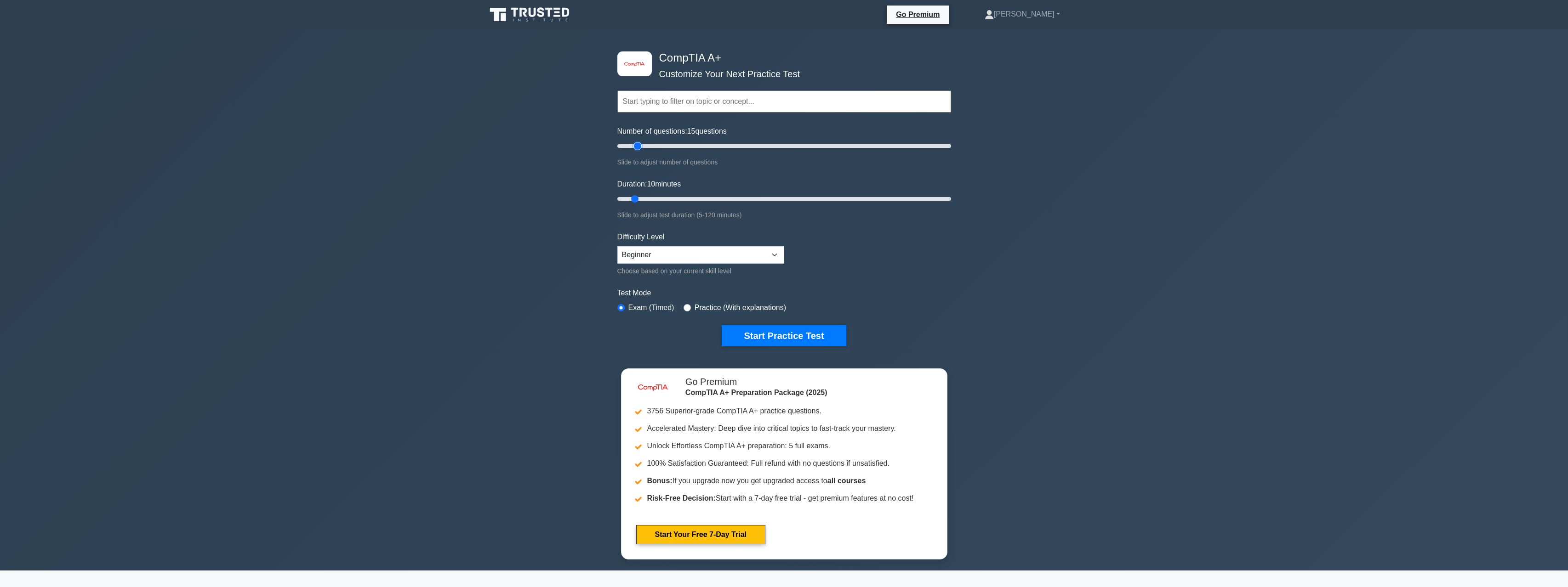
type input "10"
click at [632, 149] on input "Number of questions: 10 questions" at bounding box center [784, 146] width 334 height 11
click at [617, 246] on select "Beginner Intermediate Expert" at bounding box center [701, 255] width 167 height 18
select select "intermediate"
click option "Intermediate" at bounding box center [0, 0] width 0 height 0
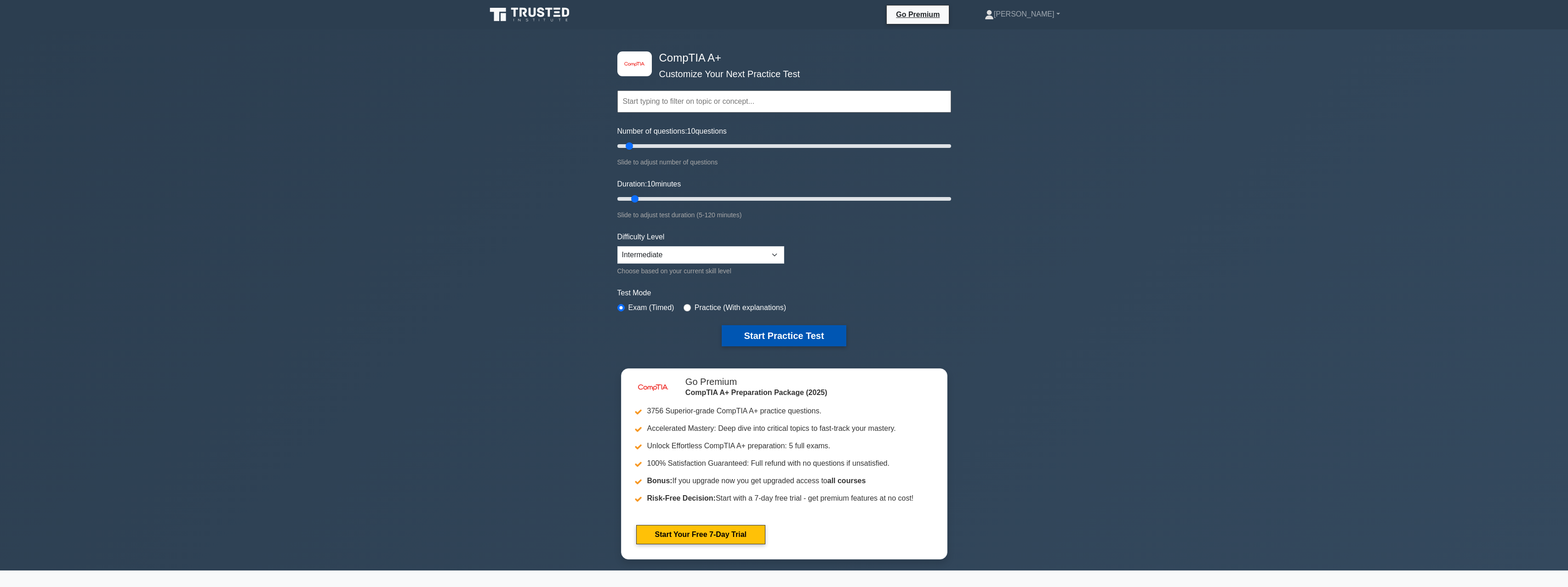
click at [770, 341] on button "Start Practice Test" at bounding box center [784, 336] width 124 height 21
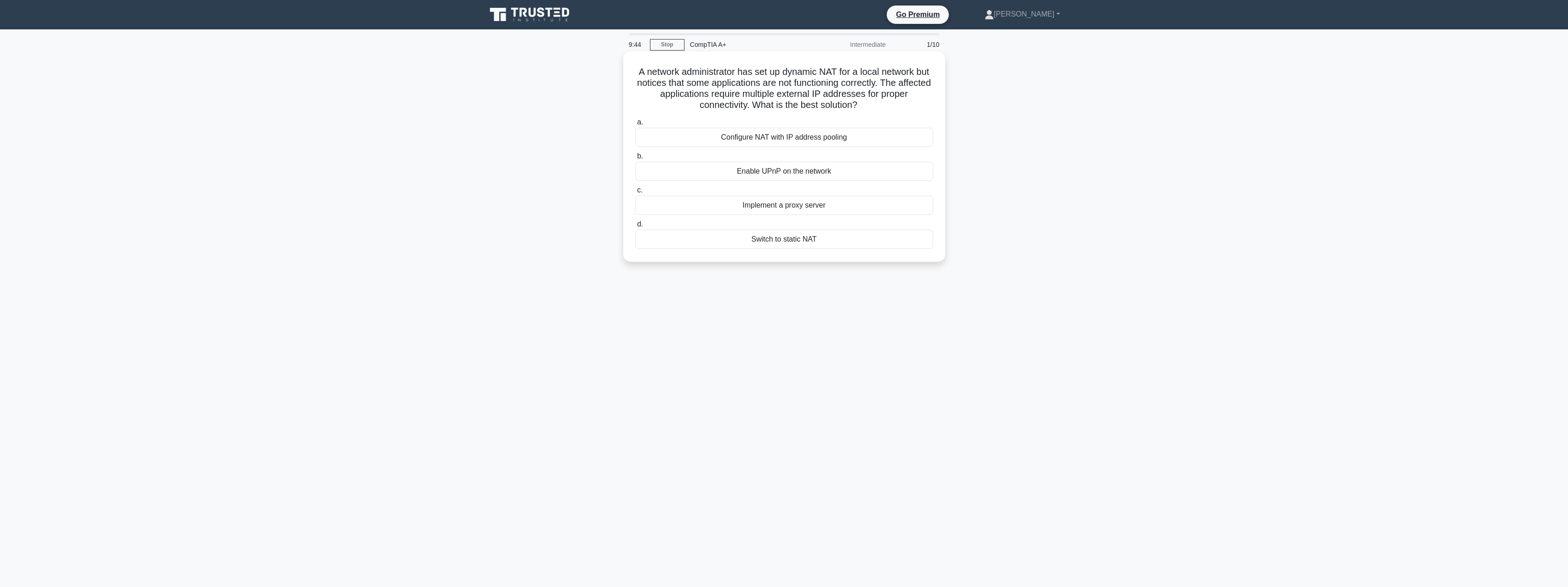
click at [766, 248] on div "Switch to static NAT" at bounding box center [784, 240] width 298 height 19
click at [635, 228] on input "d. Switch to static NAT" at bounding box center [635, 224] width 0 height 6
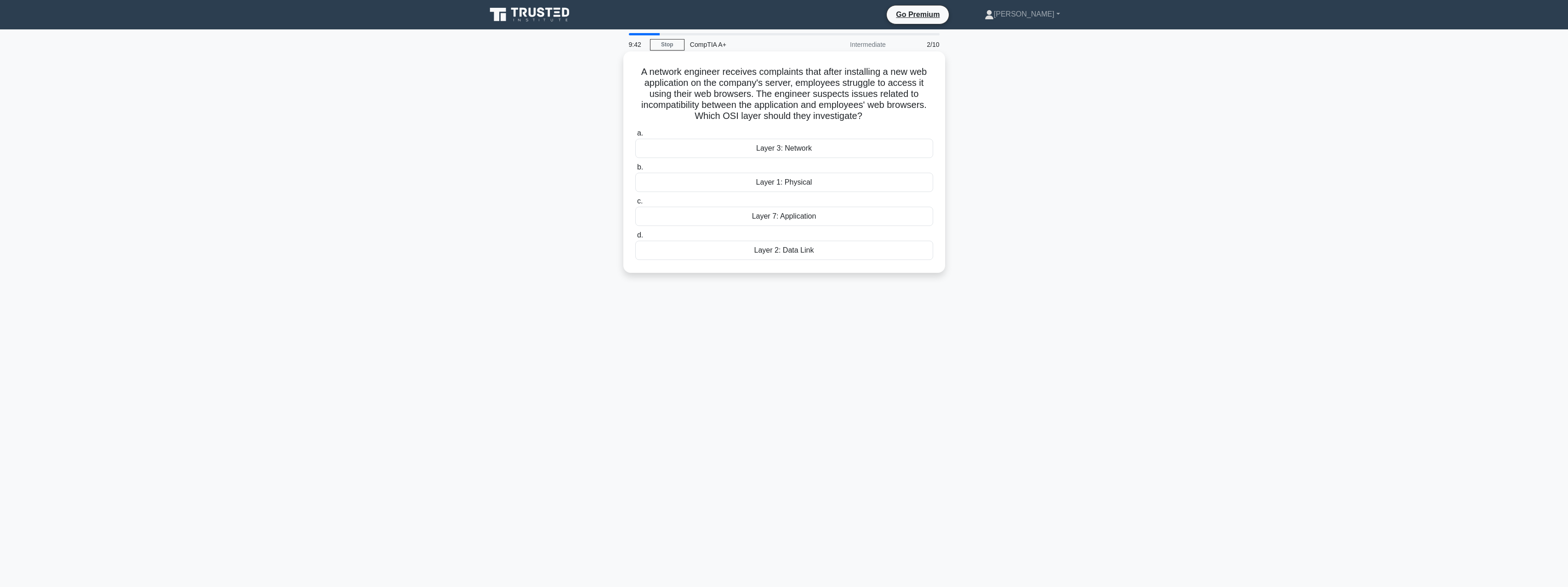
click at [709, 151] on div "Layer 3: Network" at bounding box center [784, 148] width 298 height 19
click at [635, 136] on input "a. Layer 3: Network" at bounding box center [635, 133] width 0 height 6
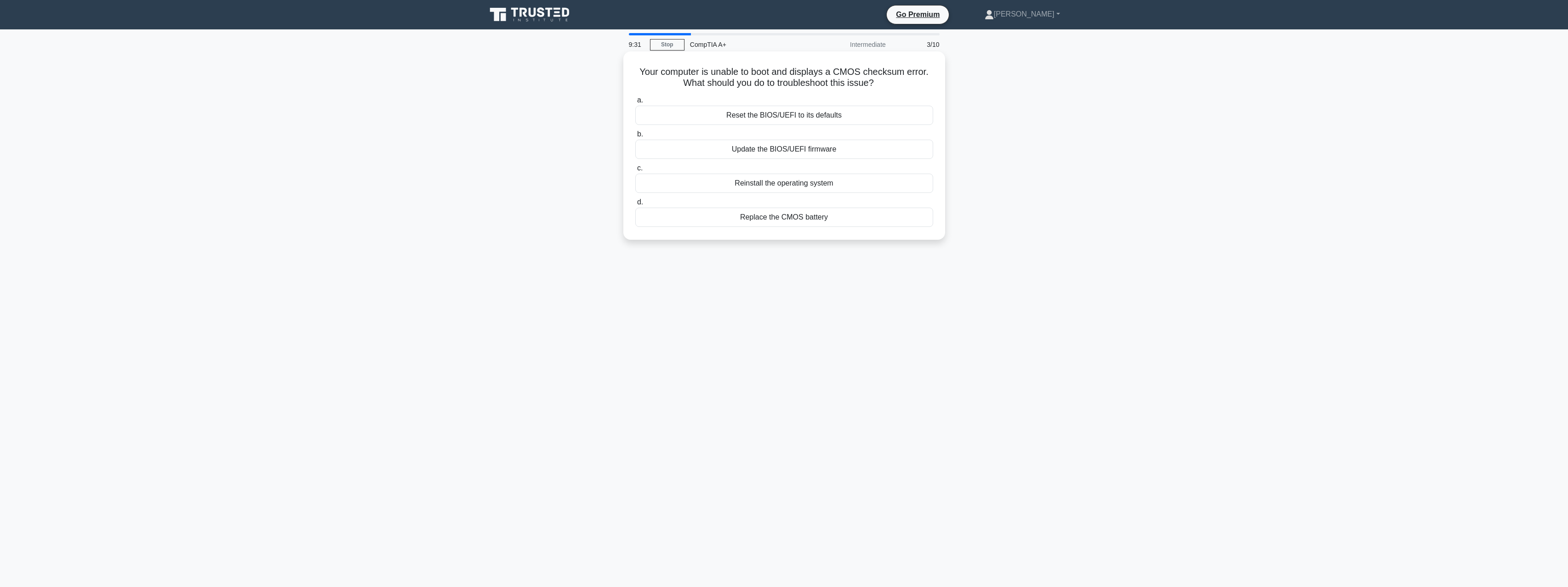
click at [883, 74] on h5 "Your computer is unable to boot and displays a CMOS checksum error. What should…" at bounding box center [784, 78] width 299 height 23
